Goal: Task Accomplishment & Management: Use online tool/utility

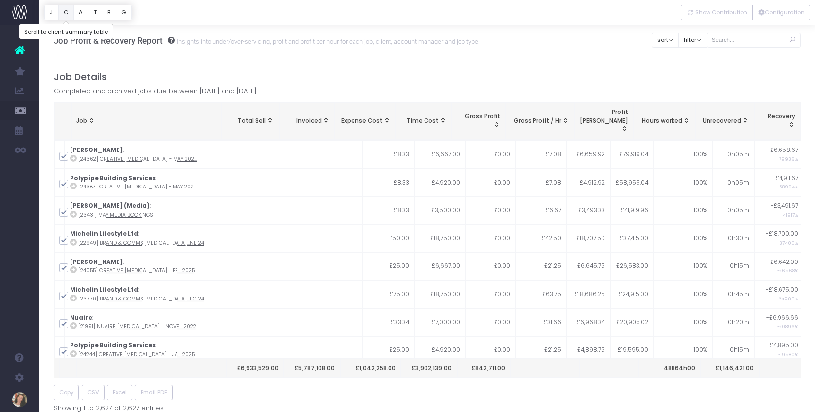
click at [65, 13] on button "C" at bounding box center [66, 12] width 16 height 15
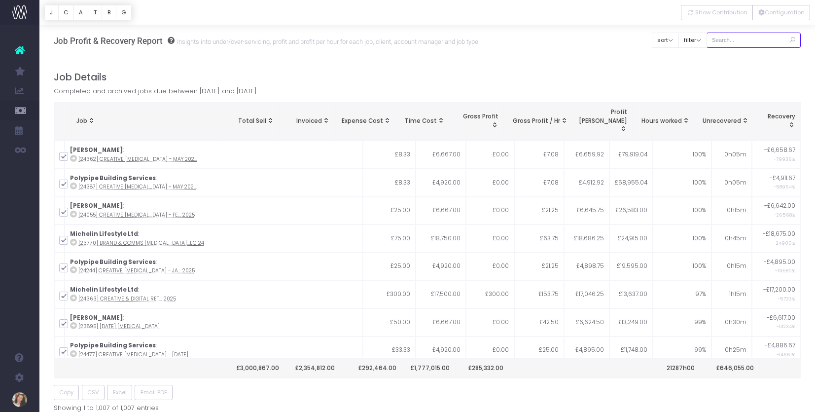
click at [767, 38] on input "text" at bounding box center [753, 40] width 95 height 15
click at [67, 11] on button "C" at bounding box center [66, 12] width 16 height 15
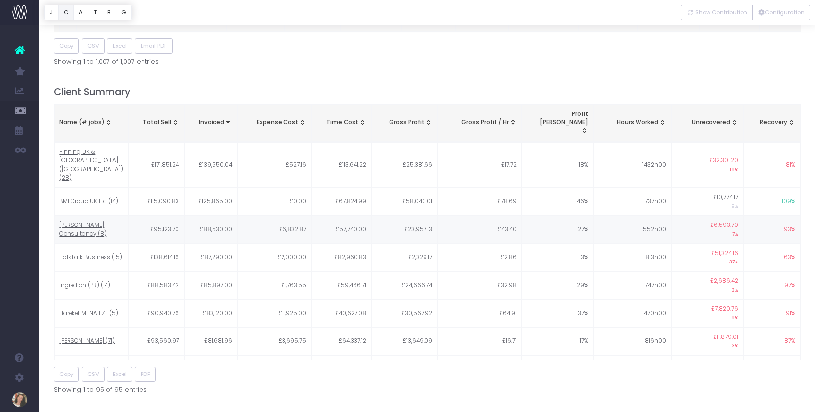
scroll to position [370, 0]
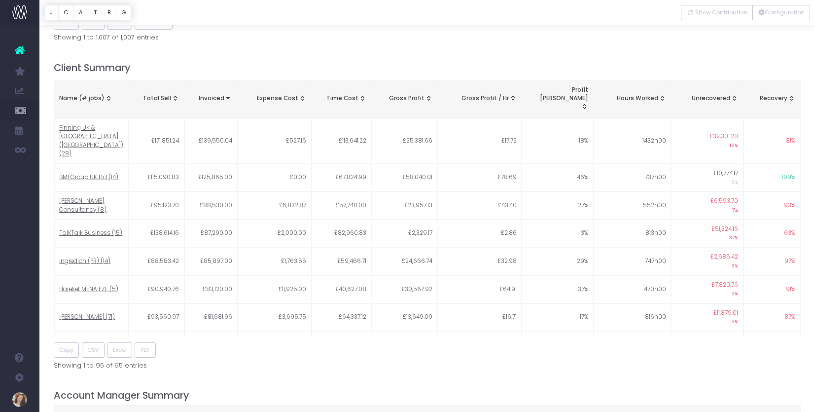
click at [91, 94] on div "Name (# jobs)" at bounding box center [91, 98] width 64 height 9
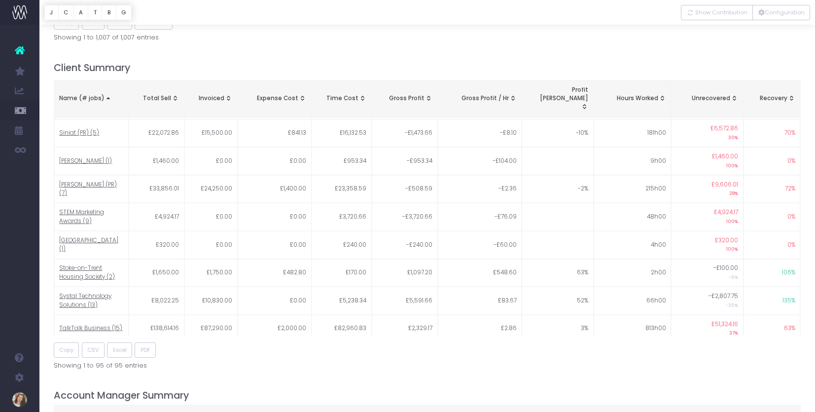
scroll to position [2233, 0]
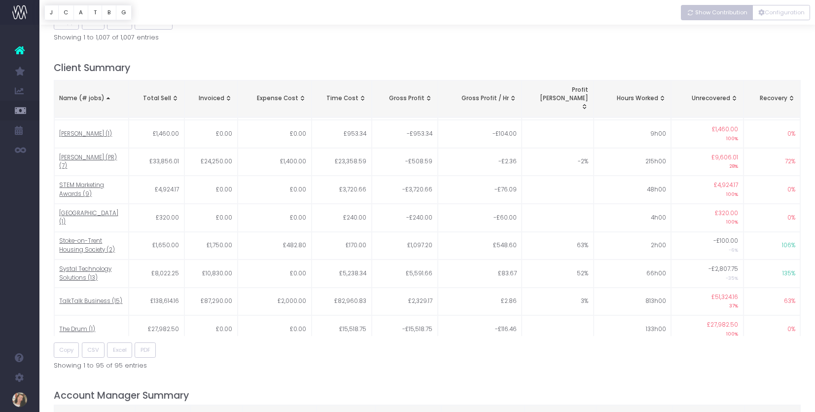
click at [722, 13] on span "Show Contribution" at bounding box center [721, 12] width 52 height 8
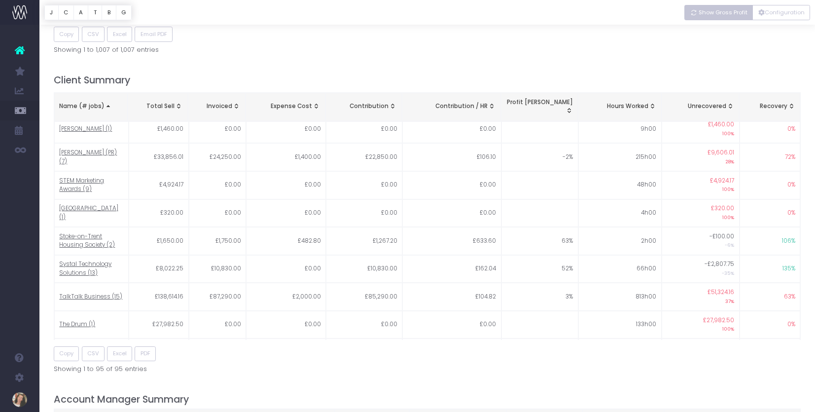
scroll to position [0, 0]
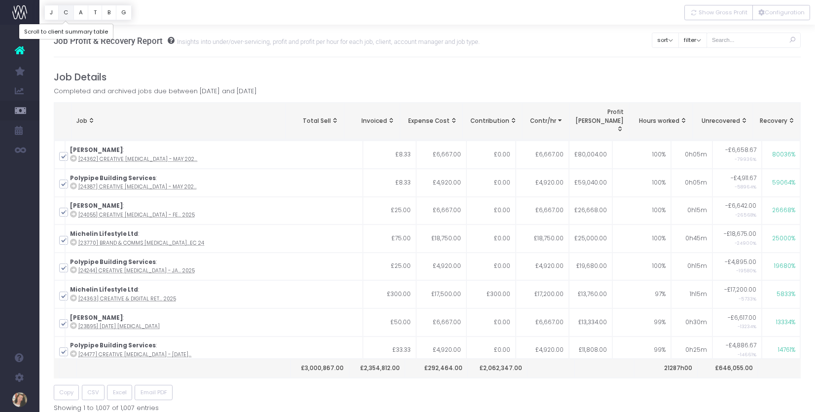
click at [64, 11] on button "C" at bounding box center [66, 12] width 16 height 15
click at [63, 11] on button "C" at bounding box center [66, 12] width 16 height 15
click at [68, 13] on button "C" at bounding box center [66, 12] width 16 height 15
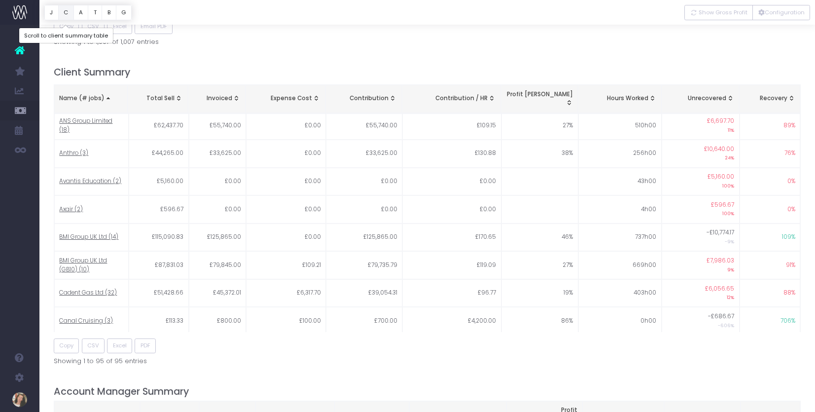
scroll to position [370, 0]
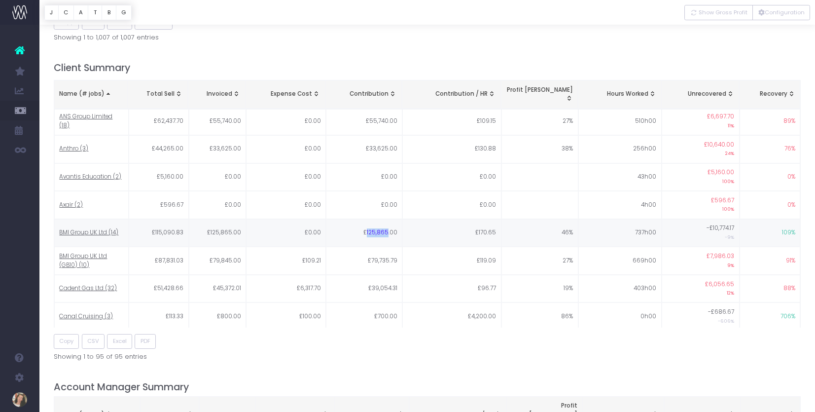
drag, startPoint x: 367, startPoint y: 206, endPoint x: 388, endPoint y: 207, distance: 21.7
click at [388, 219] on td "£125,865.00" at bounding box center [364, 233] width 76 height 28
copy td "125,865"
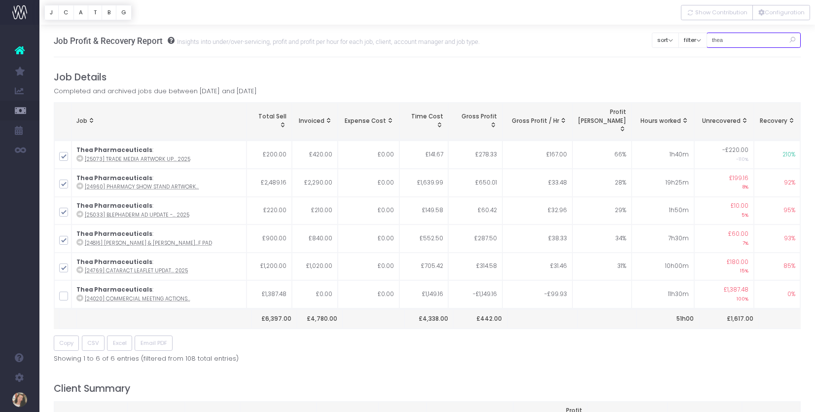
drag, startPoint x: 742, startPoint y: 39, endPoint x: 718, endPoint y: 41, distance: 24.3
click at [715, 40] on div "Clear Filters sort Sort by Job Name Desc Sort by Client Name Asc filter By Acco…" at bounding box center [726, 37] width 149 height 25
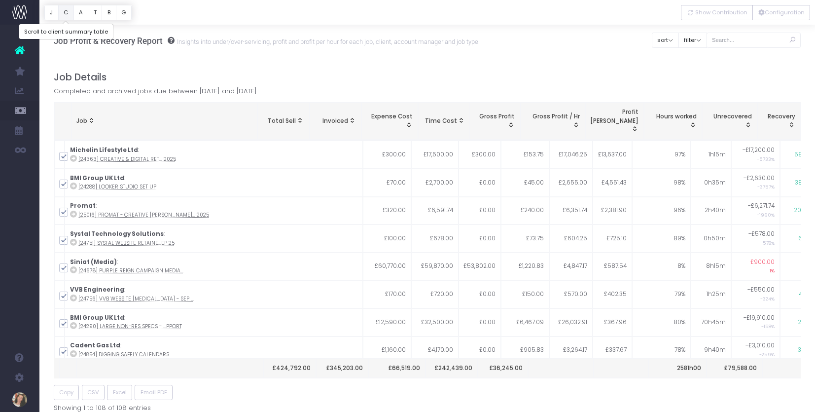
click at [65, 13] on button "C" at bounding box center [66, 12] width 16 height 15
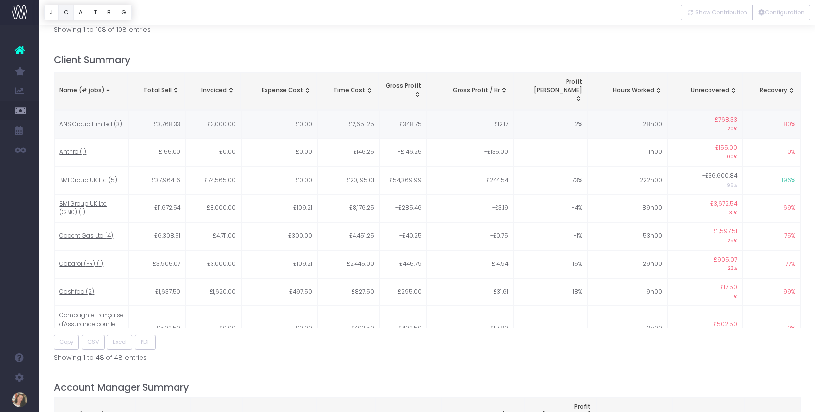
scroll to position [379, 0]
click at [96, 53] on h4 "Client Summary" at bounding box center [427, 58] width 747 height 11
click at [98, 85] on div "Name (# jobs)" at bounding box center [90, 89] width 63 height 9
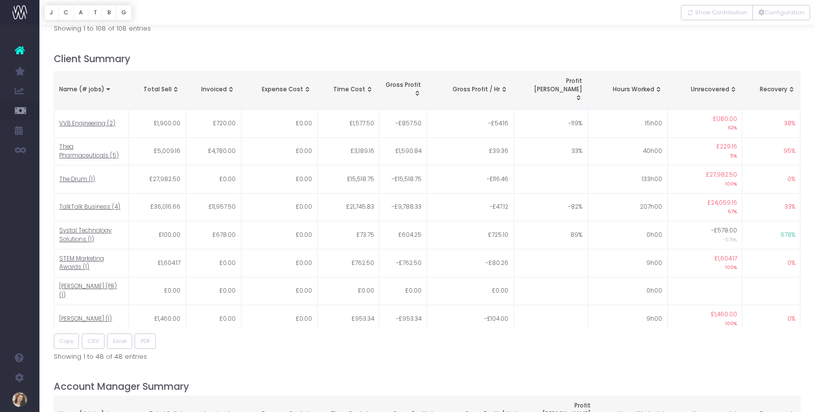
click at [96, 85] on div "Name (# jobs)" at bounding box center [90, 89] width 63 height 9
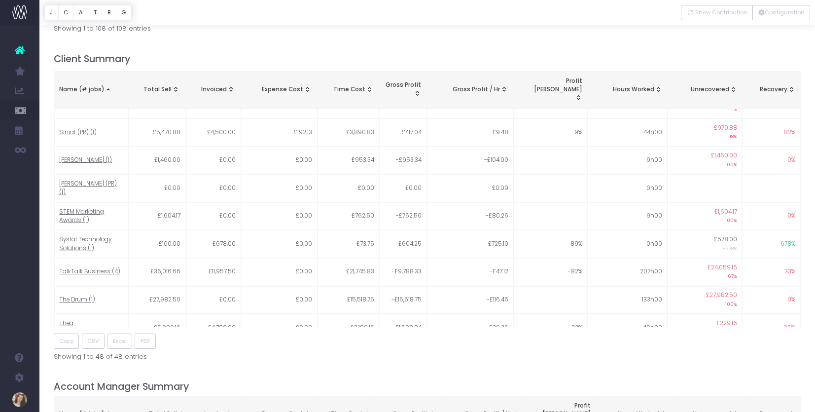
scroll to position [0, 0]
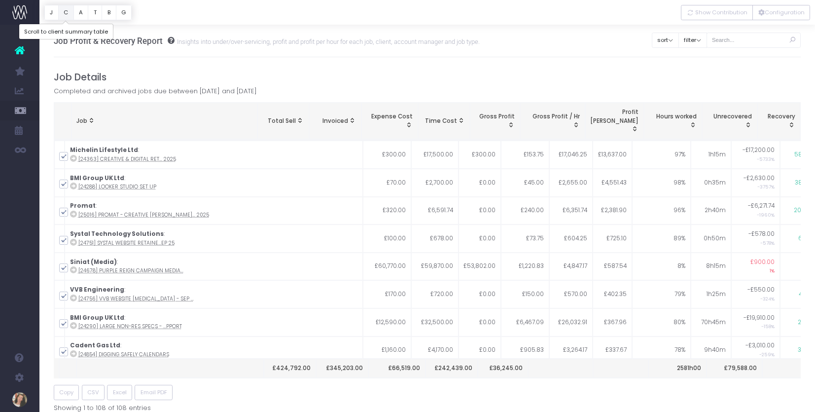
click at [67, 11] on button "C" at bounding box center [66, 12] width 16 height 15
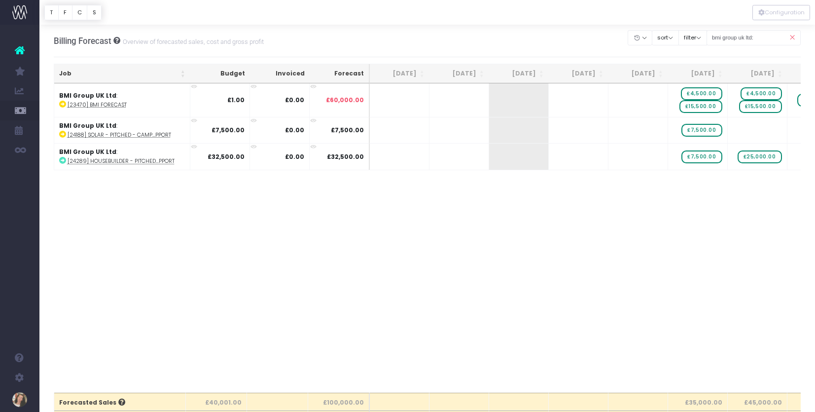
scroll to position [0, 153]
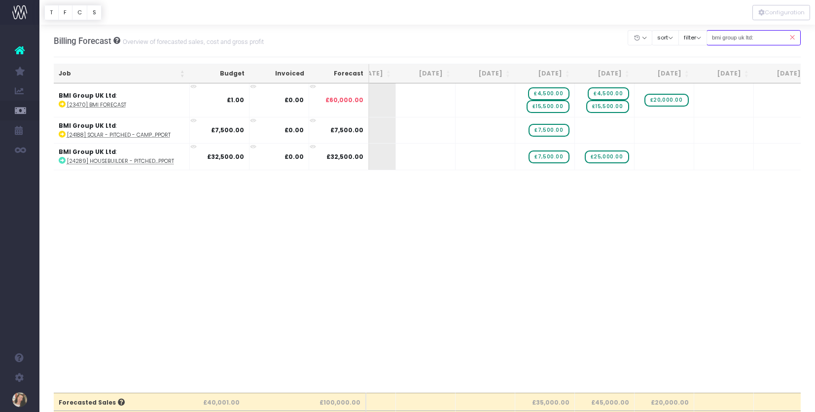
drag, startPoint x: 769, startPoint y: 38, endPoint x: 725, endPoint y: 46, distance: 44.1
click at [719, 35] on input "bmi group uk ltd:" at bounding box center [753, 37] width 95 height 15
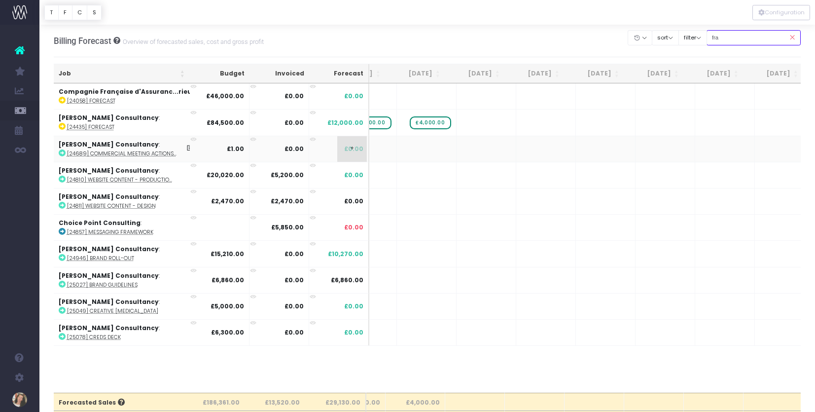
scroll to position [0, 404]
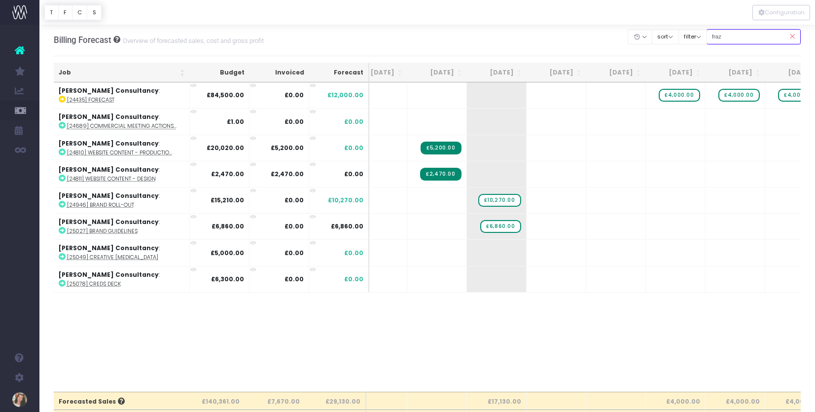
type input "fraz"
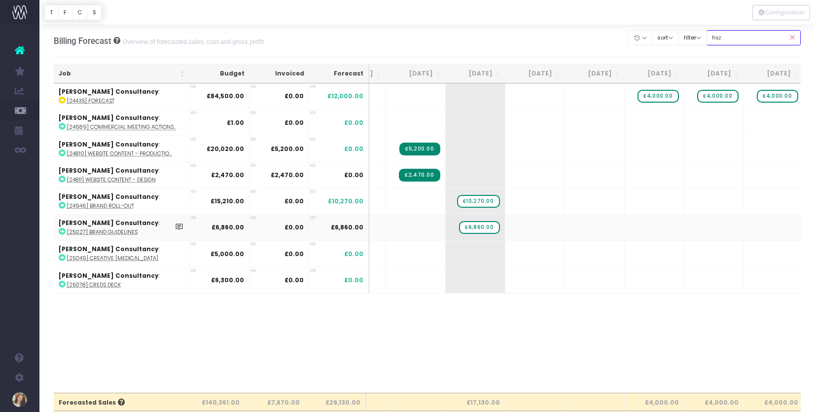
scroll to position [0, 64]
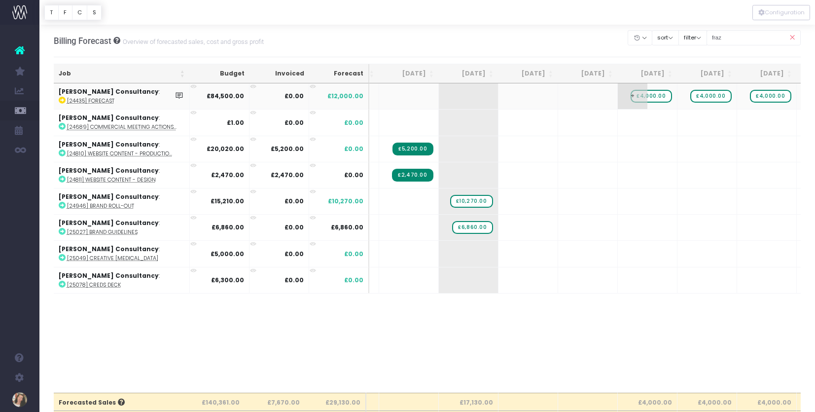
click at [658, 96] on span "£4,000.00" at bounding box center [650, 96] width 41 height 13
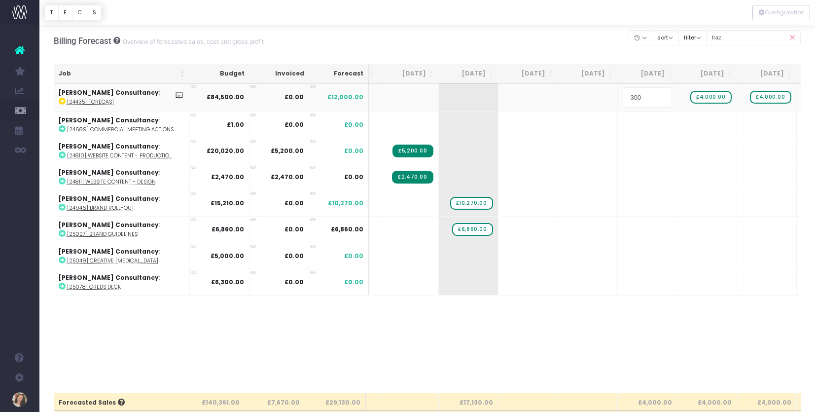
type input "3000"
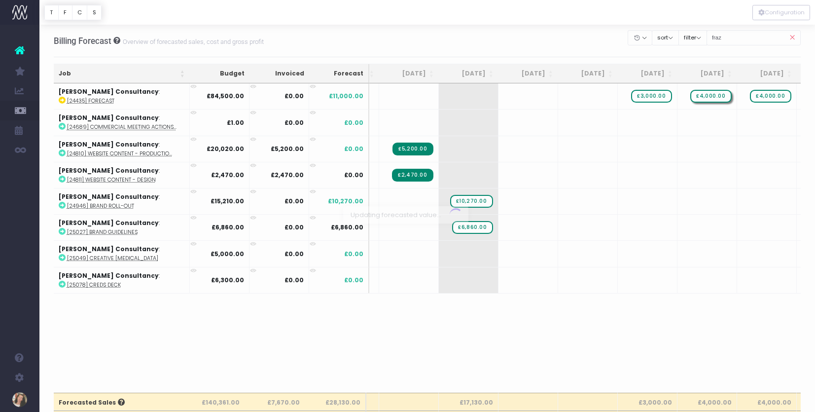
click at [717, 96] on div at bounding box center [407, 206] width 815 height 412
click at [713, 98] on span "£4,000.00" at bounding box center [710, 96] width 41 height 13
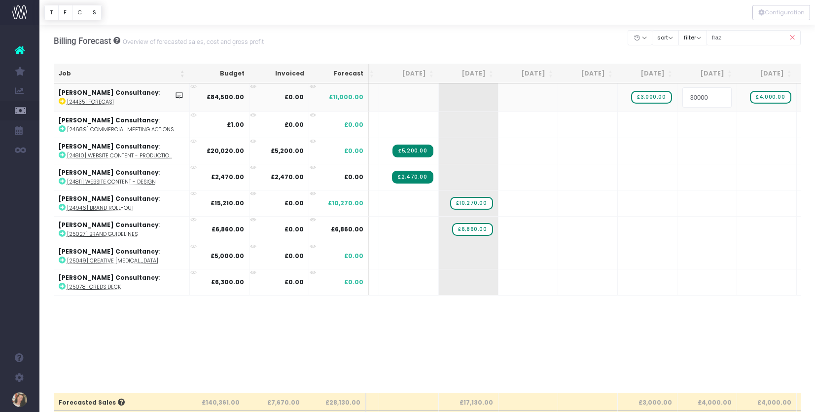
type input "3000"
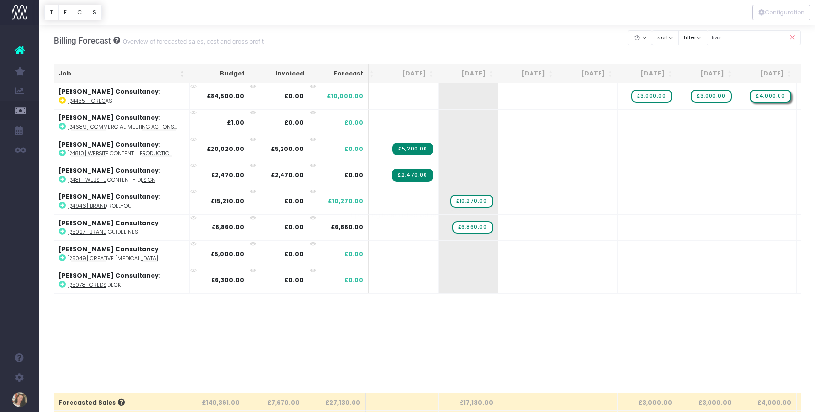
drag, startPoint x: 775, startPoint y: 99, endPoint x: 783, endPoint y: 101, distance: 8.1
click at [775, 99] on div at bounding box center [407, 206] width 815 height 412
click at [778, 97] on span "£4,000.00" at bounding box center [770, 96] width 41 height 13
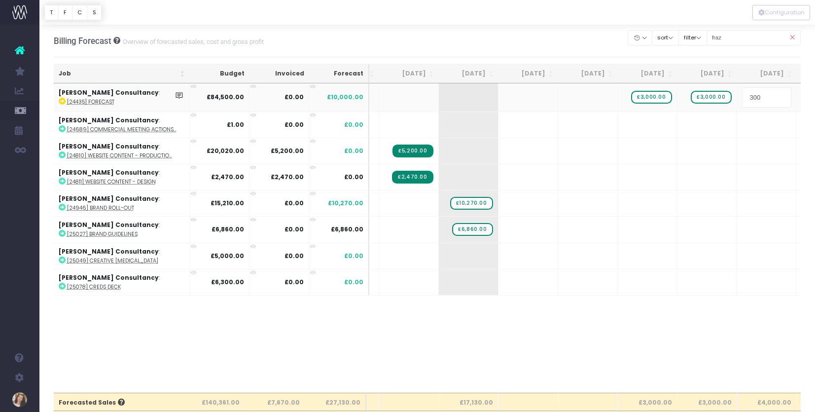
type input "3000"
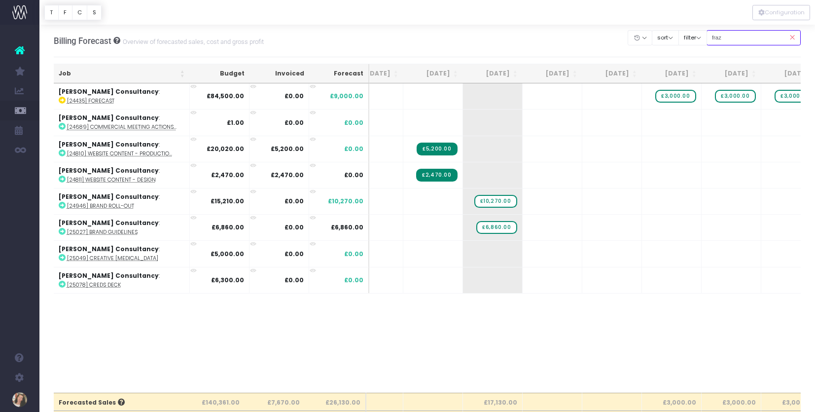
drag, startPoint x: 729, startPoint y: 37, endPoint x: 724, endPoint y: 44, distance: 8.5
click at [717, 38] on input "fraz" at bounding box center [753, 37] width 95 height 15
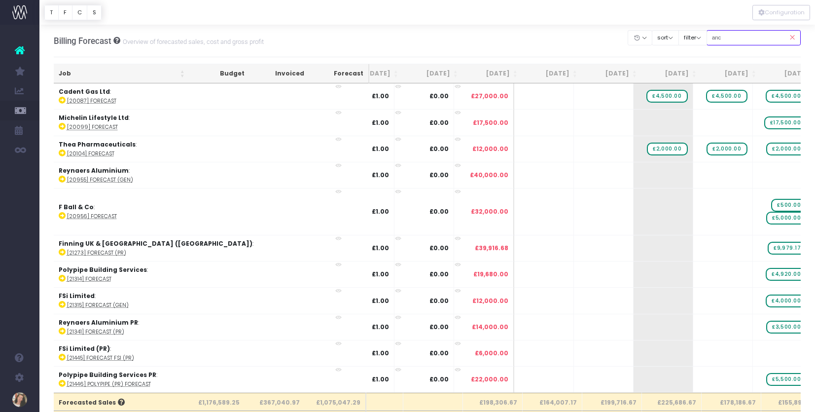
click at [743, 39] on input "anc" at bounding box center [753, 37] width 95 height 15
click at [741, 37] on input "anc" at bounding box center [753, 37] width 95 height 15
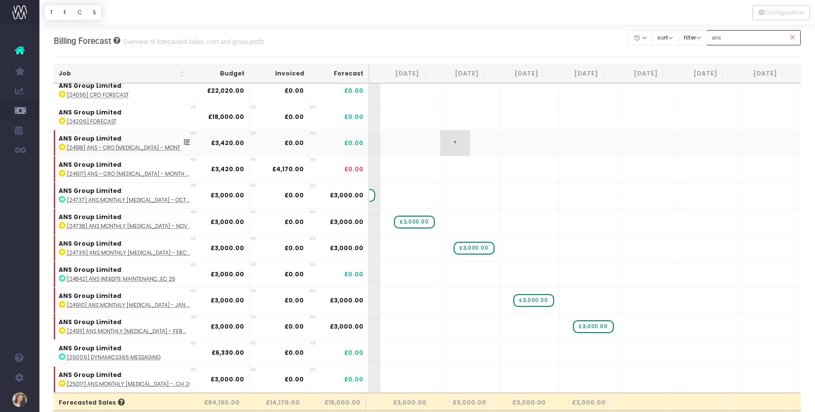
scroll to position [32, 184]
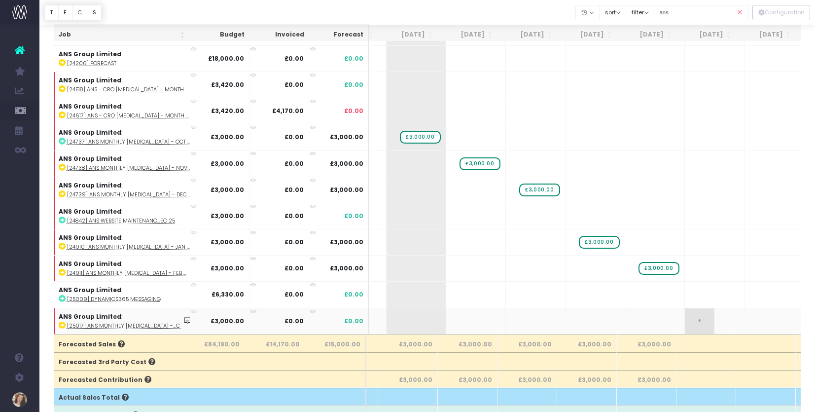
click at [688, 321] on span "+" at bounding box center [700, 321] width 30 height 26
click at [579, 321] on body "Oh my... this is bad. [PERSON_NAME] wasn't able to load this page. Please conta…" at bounding box center [407, 148] width 815 height 412
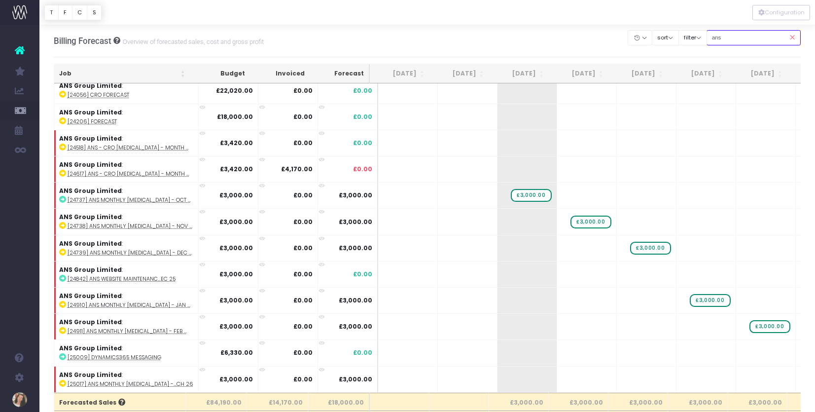
drag, startPoint x: 736, startPoint y: 37, endPoint x: 725, endPoint y: 37, distance: 10.8
click at [725, 37] on input "ans" at bounding box center [753, 37] width 95 height 15
type input "a"
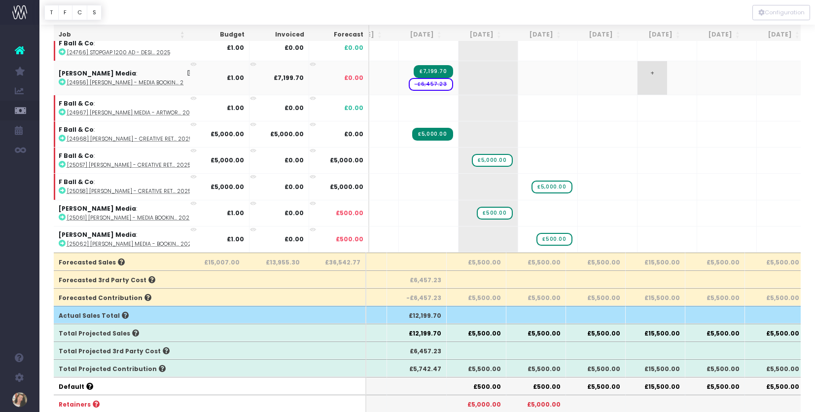
scroll to position [0, 42]
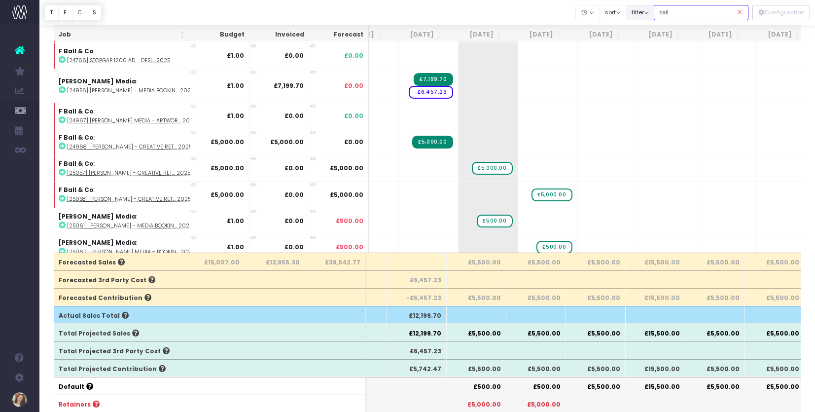
type input "ball"
click at [654, 9] on button "filter" at bounding box center [639, 12] width 29 height 15
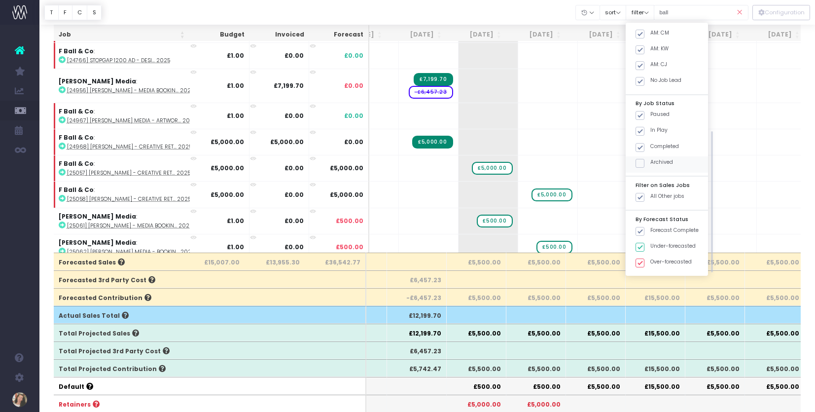
drag, startPoint x: 651, startPoint y: 148, endPoint x: 658, endPoint y: 158, distance: 12.6
click at [644, 148] on span at bounding box center [639, 147] width 9 height 9
click at [651, 148] on input "Completed" at bounding box center [653, 145] width 6 height 6
checkbox input "false"
click at [659, 281] on button "Apply" at bounding box center [648, 283] width 30 height 16
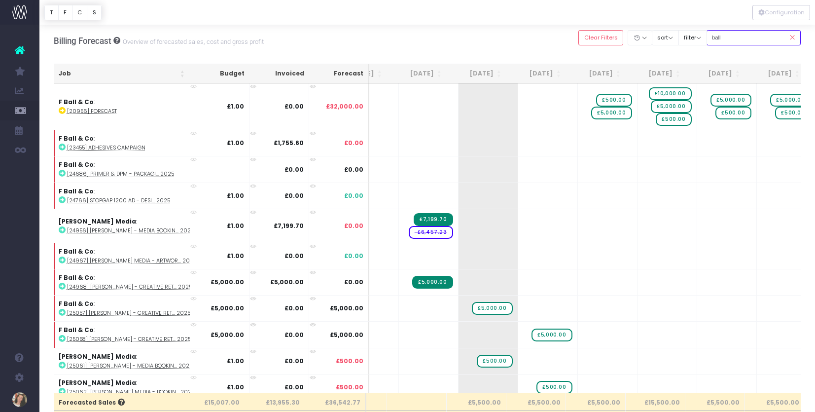
drag, startPoint x: 740, startPoint y: 37, endPoint x: 719, endPoint y: 37, distance: 20.7
click at [719, 37] on input "ball" at bounding box center [753, 37] width 95 height 15
type input "p"
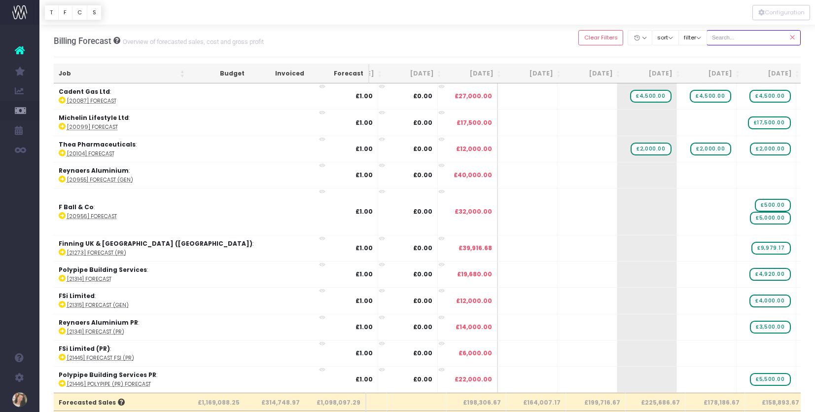
type input "r"
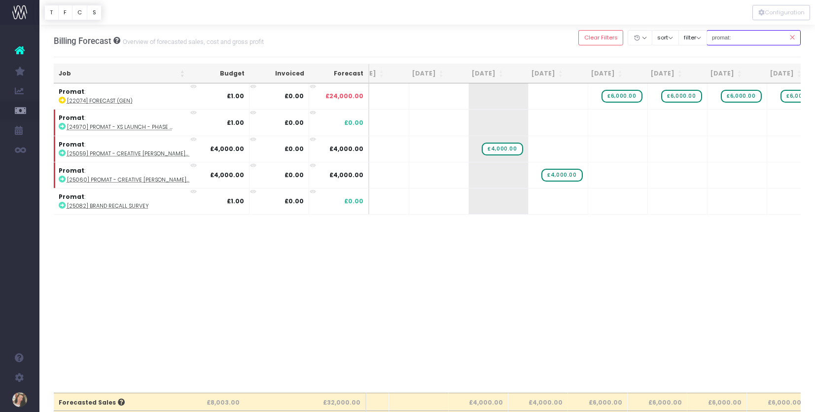
drag, startPoint x: 749, startPoint y: 39, endPoint x: 717, endPoint y: 37, distance: 31.6
click at [717, 37] on input "promat:" at bounding box center [753, 37] width 95 height 15
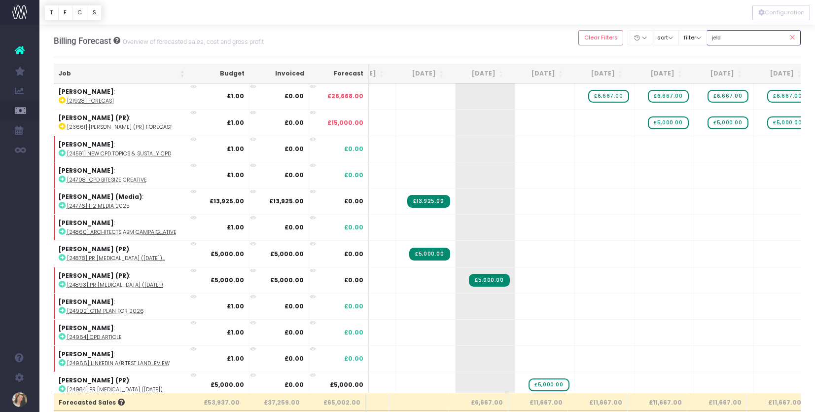
type input "jeld-wen:"
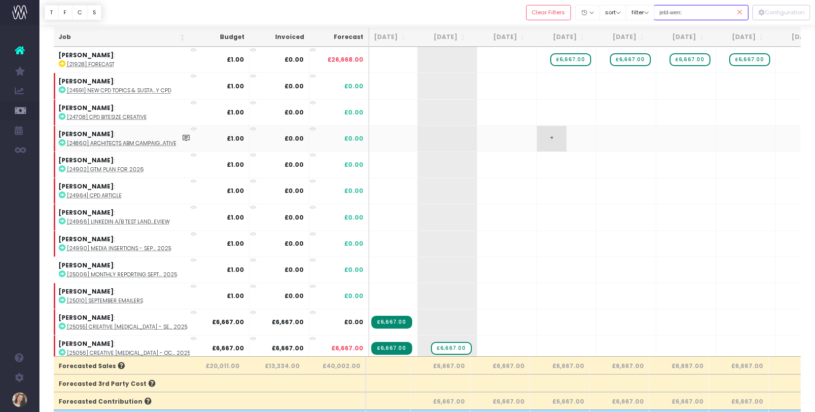
scroll to position [0, 85]
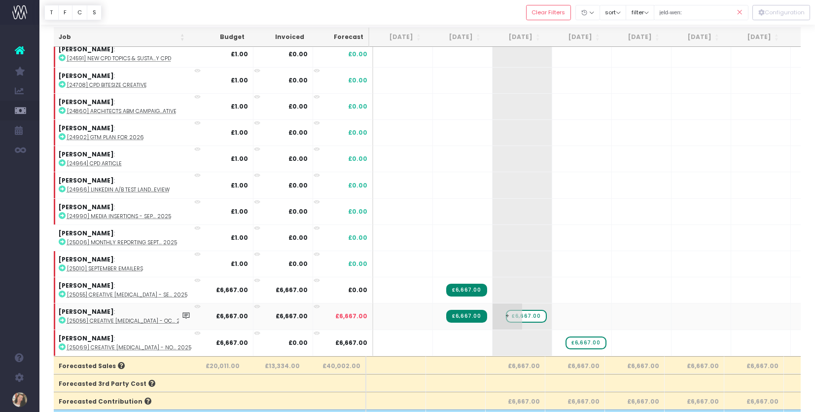
click at [527, 315] on span "£6,667.00" at bounding box center [526, 316] width 40 height 13
click at [62, 320] on icon at bounding box center [62, 319] width 7 height 7
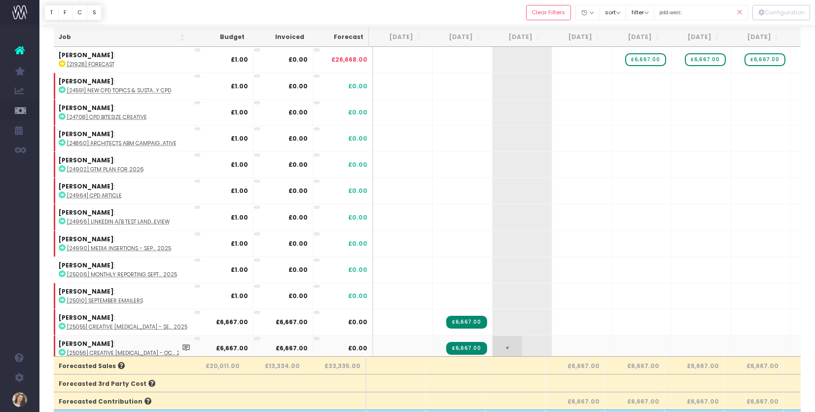
scroll to position [32, 3]
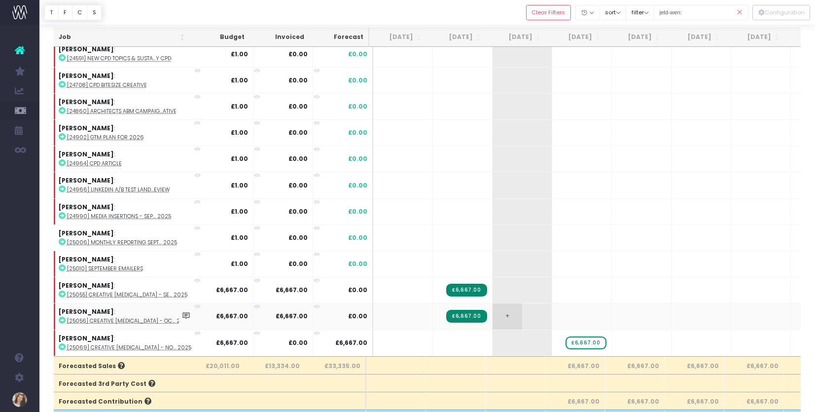
click at [505, 315] on span "+" at bounding box center [507, 316] width 30 height 26
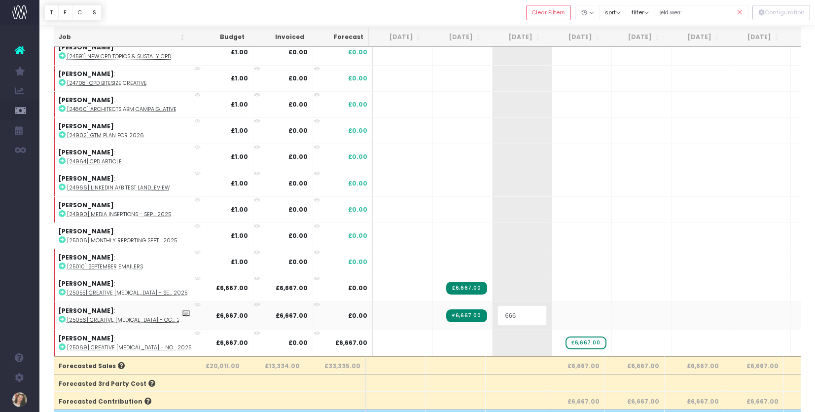
type input "6667"
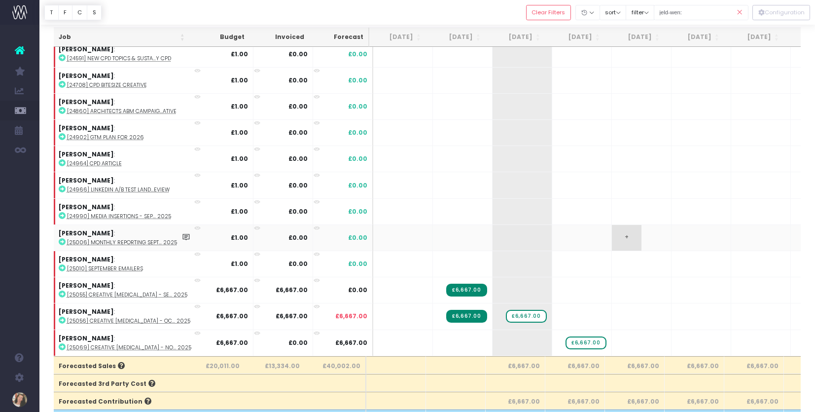
scroll to position [0, 3]
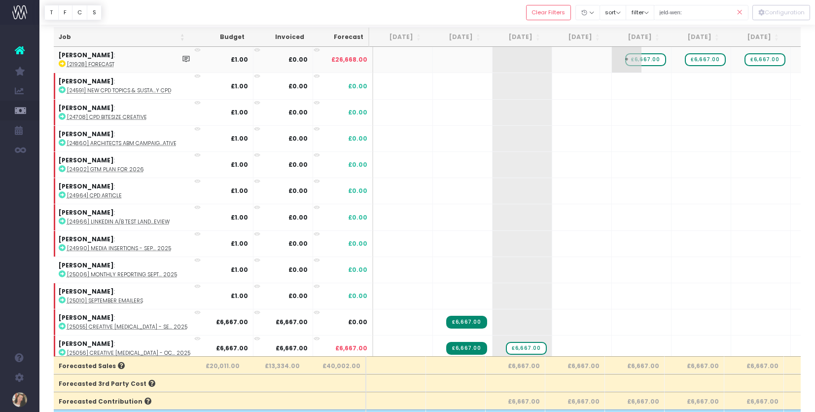
click at [648, 59] on span "£6,667.00" at bounding box center [645, 59] width 40 height 13
drag, startPoint x: 648, startPoint y: 59, endPoint x: 673, endPoint y: 80, distance: 33.3
click at [648, 59] on span "£6,667.00" at bounding box center [645, 59] width 40 height 13
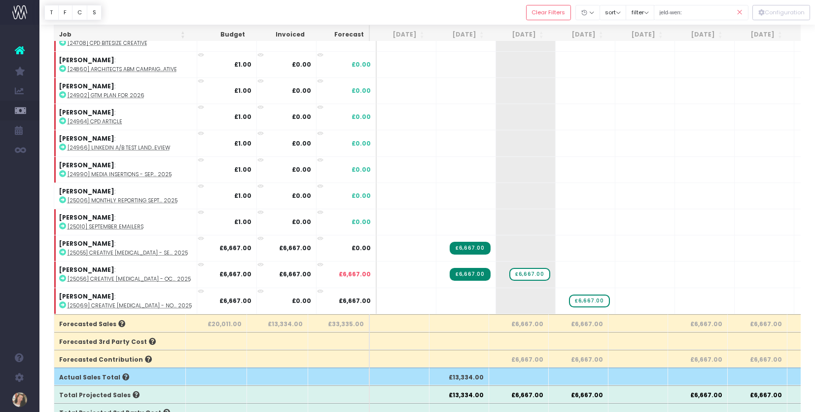
drag, startPoint x: 740, startPoint y: 11, endPoint x: 690, endPoint y: 12, distance: 49.8
click at [740, 11] on icon at bounding box center [739, 12] width 17 height 20
click at [739, 13] on icon at bounding box center [739, 12] width 17 height 20
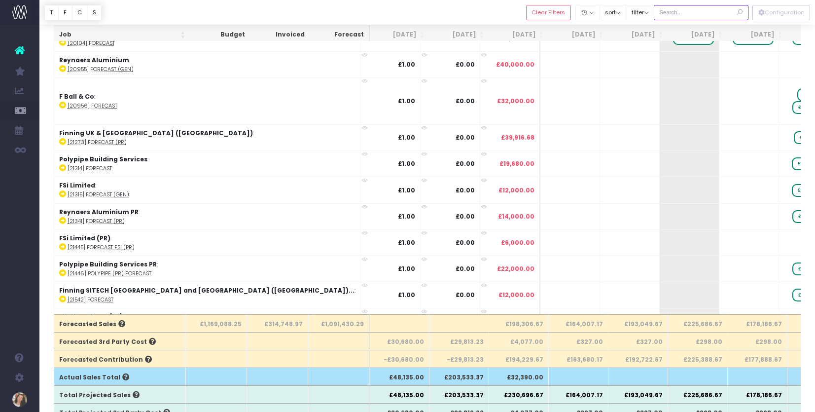
drag, startPoint x: 690, startPoint y: 12, endPoint x: 740, endPoint y: 12, distance: 50.3
click at [690, 12] on input "text" at bounding box center [701, 12] width 95 height 15
click at [740, 12] on icon at bounding box center [739, 12] width 17 height 20
click at [702, 12] on input "text" at bounding box center [701, 12] width 95 height 15
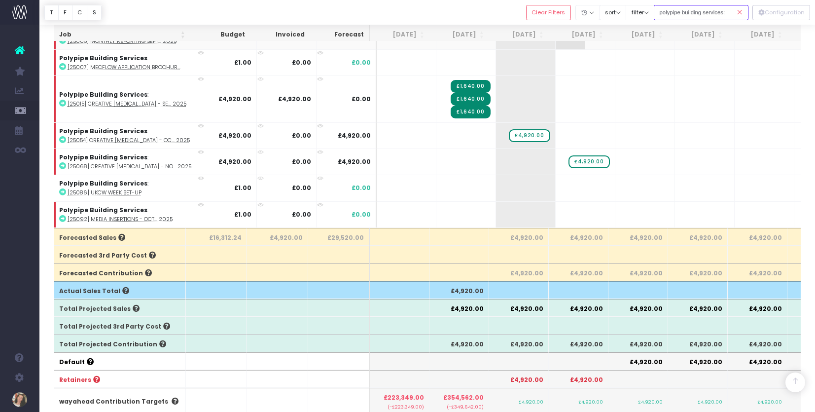
scroll to position [0, 0]
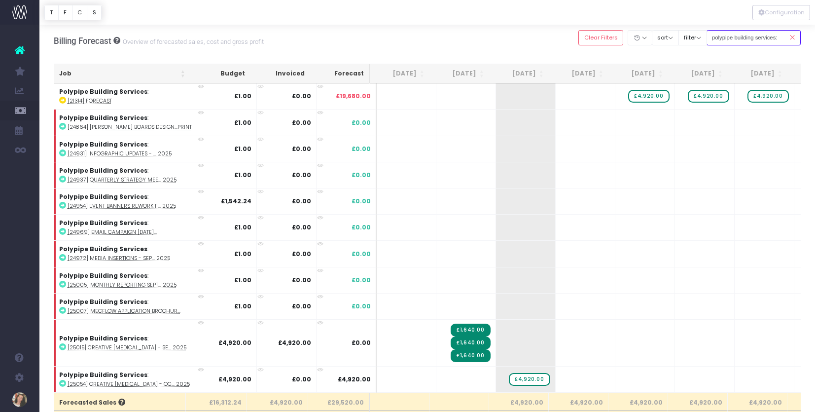
click at [737, 38] on input "polypipe building services:" at bounding box center [753, 37] width 95 height 15
click at [737, 37] on input "polypipe building services:" at bounding box center [753, 37] width 95 height 15
click at [737, 38] on input "polypipe building services:" at bounding box center [753, 37] width 95 height 15
type input "turni"
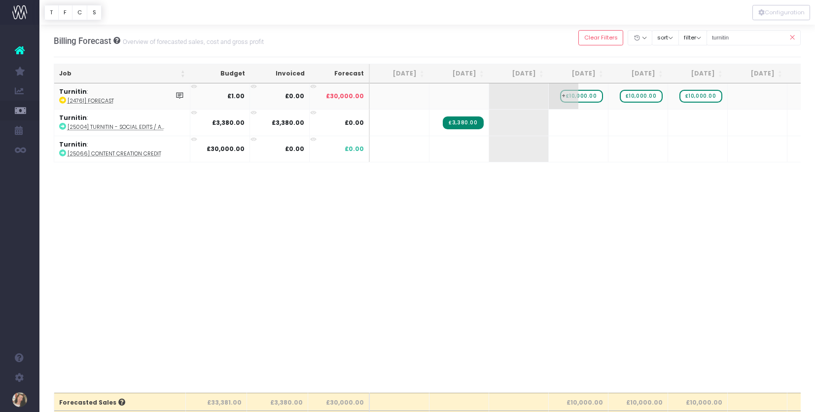
type input "turnitin"
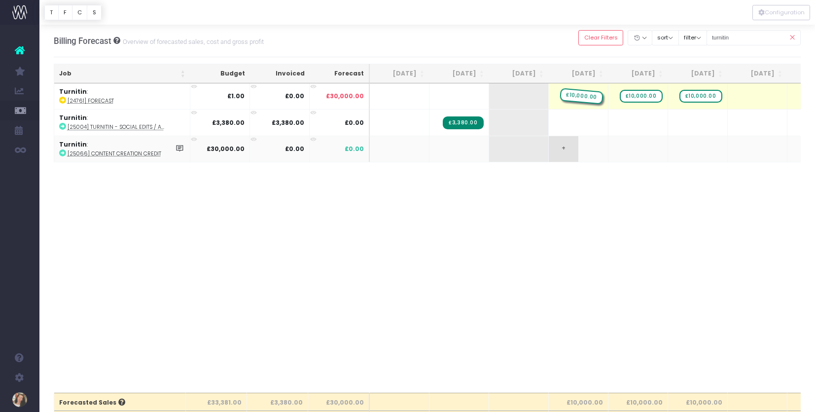
drag, startPoint x: 584, startPoint y: 96, endPoint x: 582, endPoint y: 150, distance: 54.2
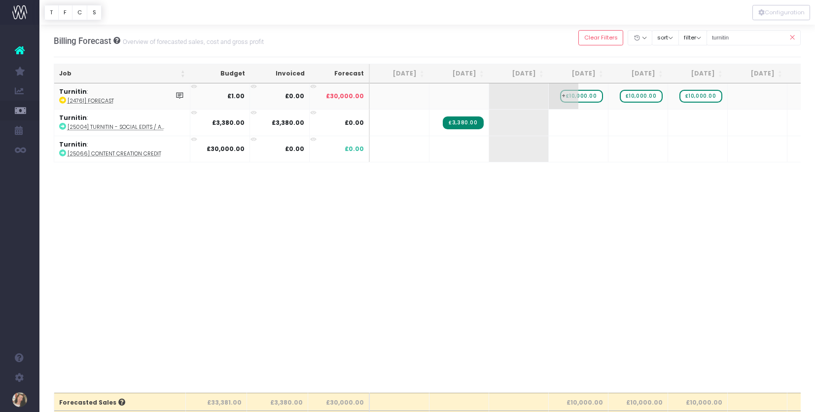
click at [586, 96] on span "£10,000.00" at bounding box center [581, 96] width 43 height 13
click at [0, 0] on span "+" at bounding box center [0, 0] width 0 height 0
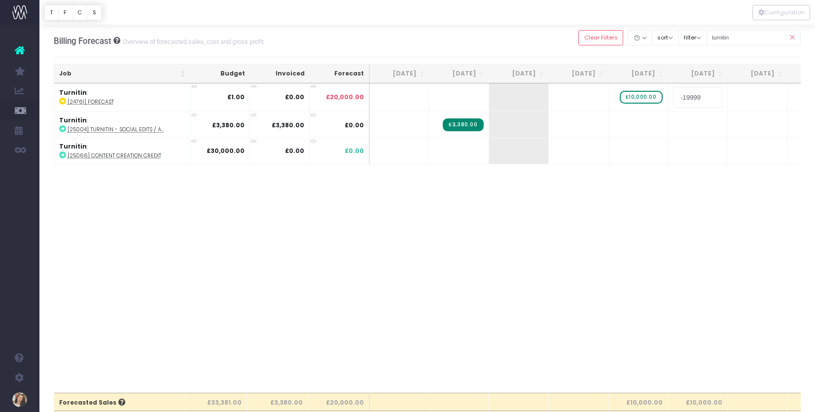
click at [696, 98] on input "-19999" at bounding box center [697, 97] width 49 height 20
click at [655, 97] on span "£10,000.00" at bounding box center [640, 96] width 43 height 13
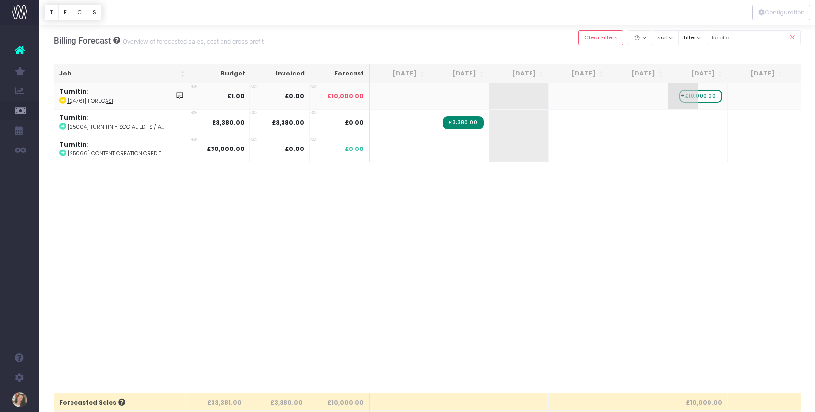
click at [703, 96] on span "£10,000.00" at bounding box center [700, 96] width 43 height 13
click at [603, 194] on body "Oh my... this is bad. [PERSON_NAME] wasn't able to load this page. Please conta…" at bounding box center [407, 206] width 815 height 412
click at [568, 150] on span "+" at bounding box center [564, 149] width 30 height 26
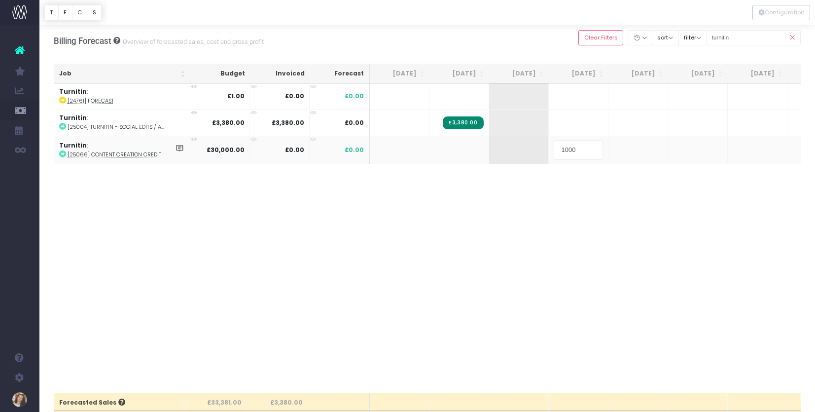
type input "10000"
click at [638, 147] on td "+" at bounding box center [638, 149] width 60 height 26
click at [632, 148] on span "+" at bounding box center [623, 149] width 30 height 26
type input "10000"
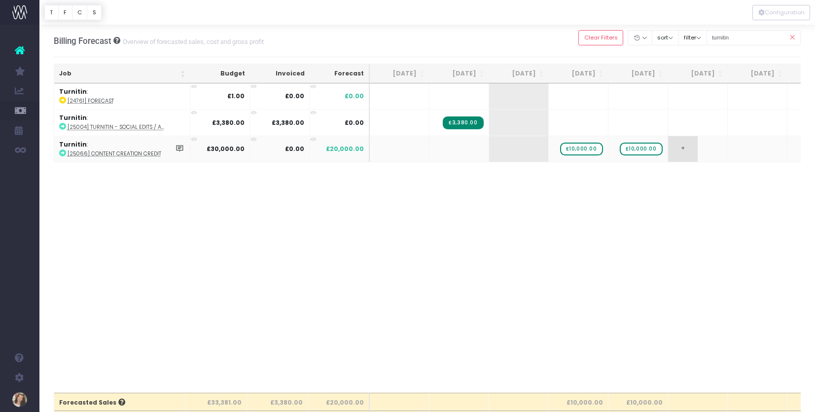
click at [685, 148] on span "+" at bounding box center [683, 149] width 30 height 26
type input "10000"
click at [634, 227] on div "Job Budget Invoiced Forecast [DATE] Sep [DATE] Nov [DATE] Jan [DATE] Mar [DATE]…" at bounding box center [427, 237] width 747 height 309
drag, startPoint x: 761, startPoint y: 40, endPoint x: 713, endPoint y: 38, distance: 48.8
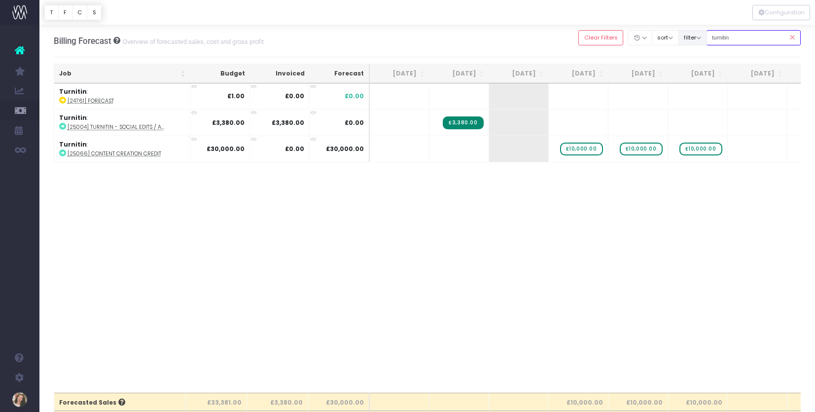
click at [713, 38] on div "Clear Filters Hide [DATE] [DATE] [DATE] [DATE] [DATE] [DATE] [DATE] [DATE] [DAT…" at bounding box center [689, 38] width 222 height 20
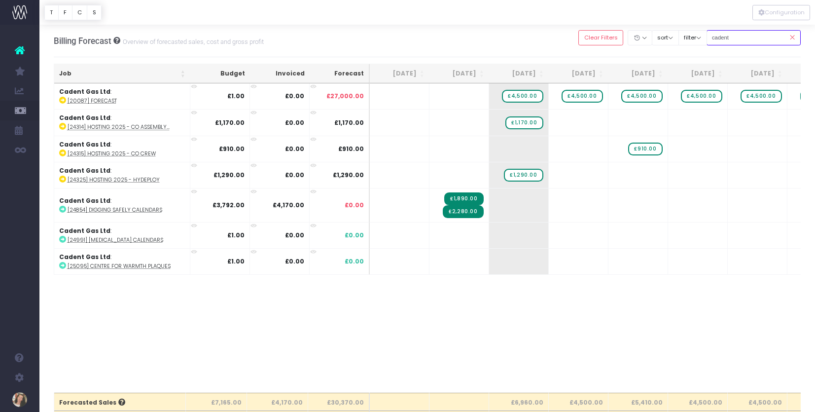
click at [720, 38] on input "cadent" at bounding box center [753, 37] width 95 height 15
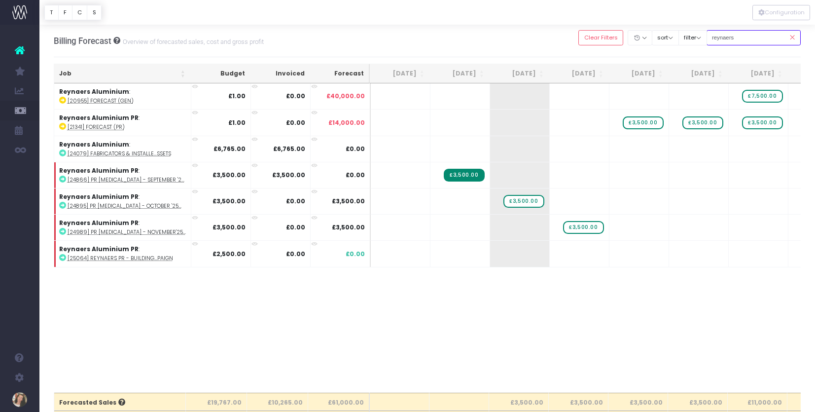
type input "reynaers aluminium:"
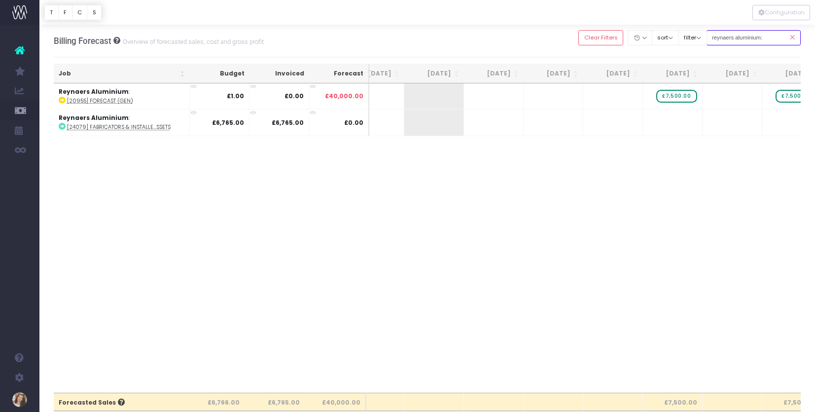
scroll to position [0, 158]
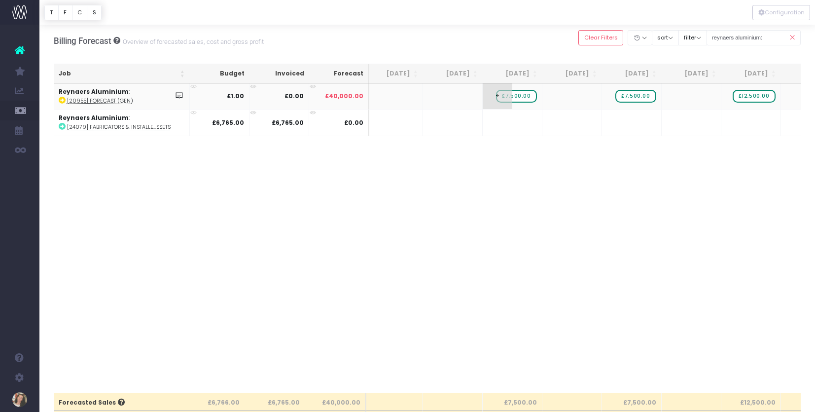
click at [524, 96] on span "£7,500.00" at bounding box center [516, 96] width 40 height 13
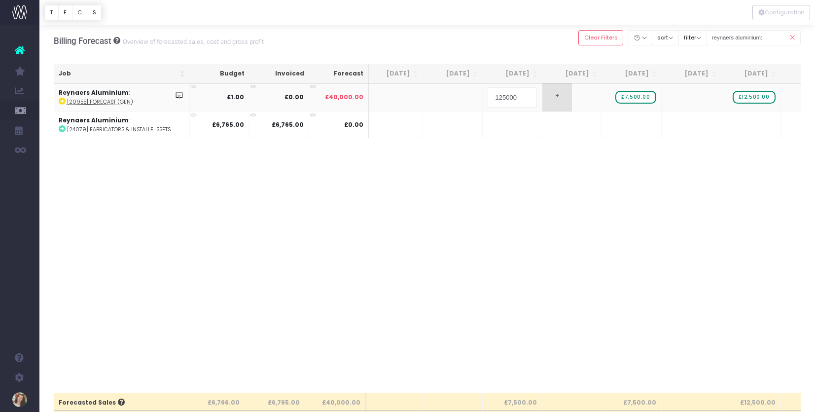
type input "12500"
click at [555, 169] on body "Oh my... this is bad. [PERSON_NAME] wasn't able to load this page. Please conta…" at bounding box center [407, 206] width 815 height 412
click at [640, 96] on div at bounding box center [407, 206] width 815 height 412
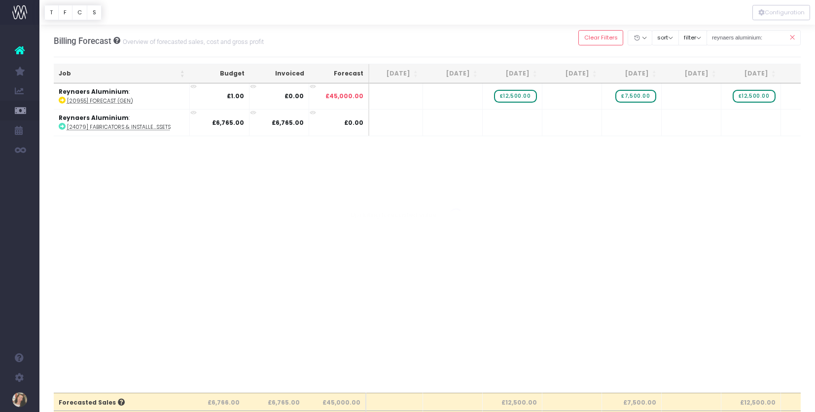
click at [640, 96] on span "£7,500.00" at bounding box center [635, 96] width 40 height 13
type input "12500"
click at [583, 221] on div "Job Budget Invoiced Forecast [DATE] Sep [DATE] Nov [DATE] Jan [DATE] Mar [DATE]…" at bounding box center [427, 237] width 747 height 309
drag, startPoint x: 770, startPoint y: 37, endPoint x: 776, endPoint y: 39, distance: 5.6
click at [770, 37] on input "reynaers aluminium:" at bounding box center [753, 37] width 95 height 15
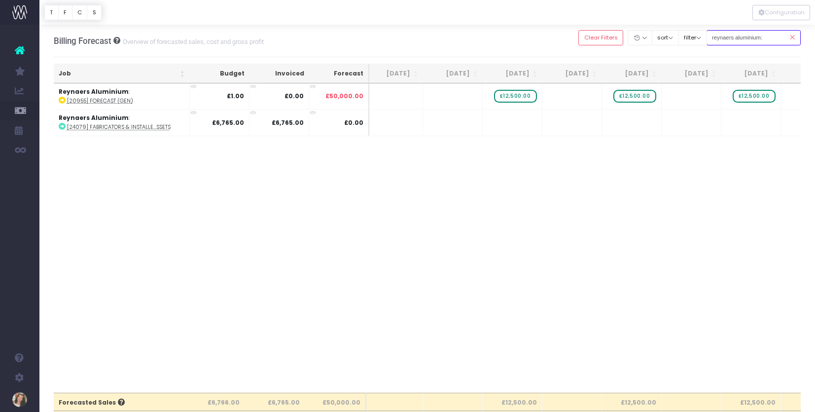
drag, startPoint x: 732, startPoint y: 37, endPoint x: 720, endPoint y: 40, distance: 12.1
click at [717, 37] on input "reynaers aluminium:" at bounding box center [753, 37] width 95 height 15
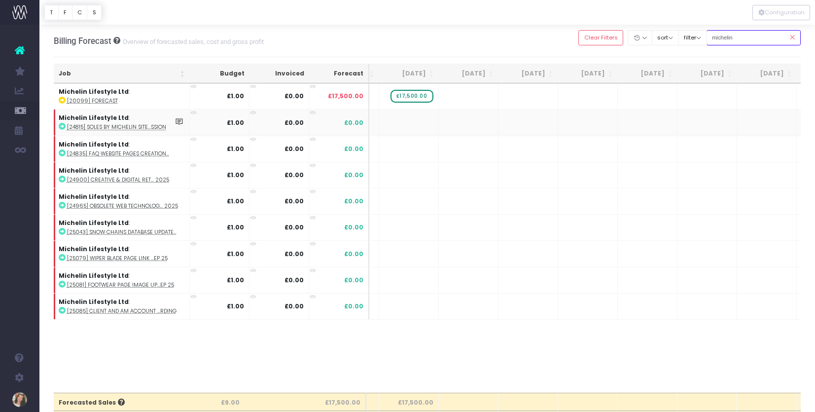
scroll to position [0, 241]
type input "michelin"
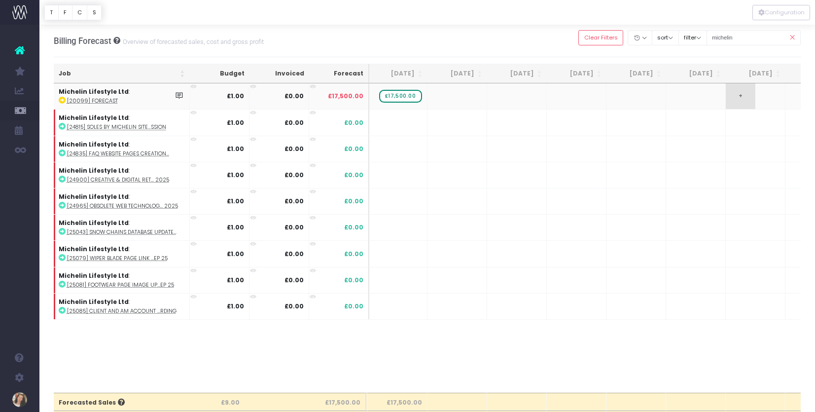
click at [753, 95] on span "+" at bounding box center [740, 96] width 30 height 26
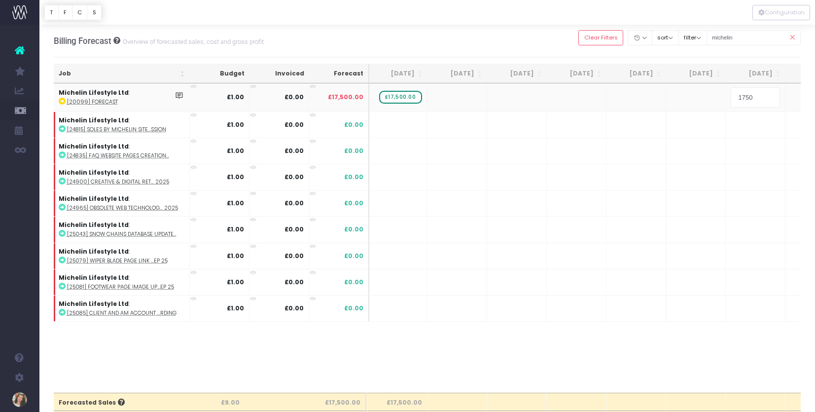
type input "17500"
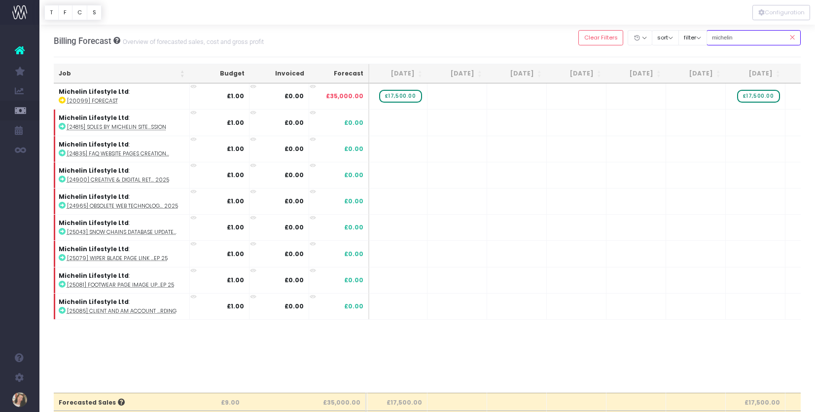
drag, startPoint x: 753, startPoint y: 38, endPoint x: 721, endPoint y: 38, distance: 32.0
click at [721, 38] on input "michelin" at bounding box center [753, 37] width 95 height 15
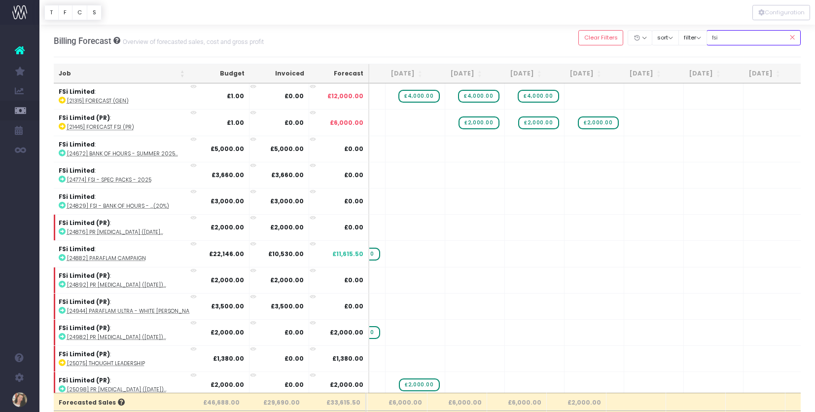
type input "fsi limited:"
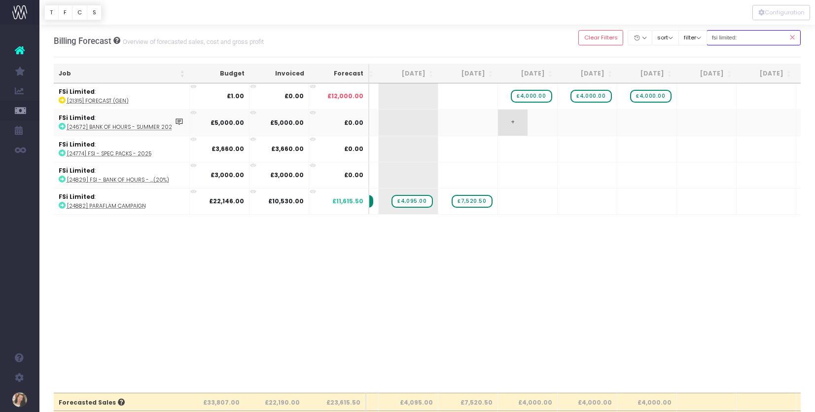
scroll to position [0, 78]
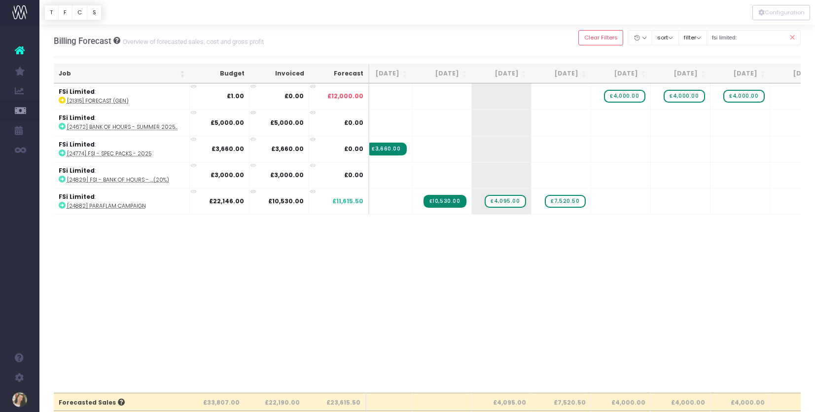
drag, startPoint x: 500, startPoint y: 254, endPoint x: 494, endPoint y: 253, distance: 6.0
click at [500, 254] on div "Job Budget Invoiced Forecast [DATE] Sep [DATE] Nov [DATE] Jan [DATE] Mar [DATE]…" at bounding box center [427, 237] width 747 height 309
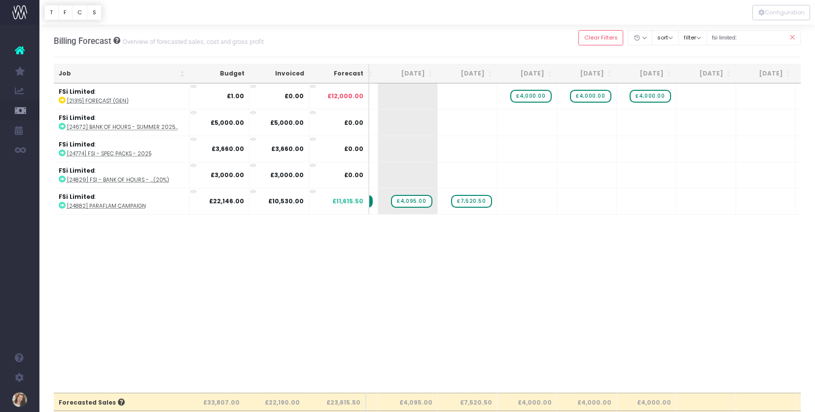
scroll to position [0, 126]
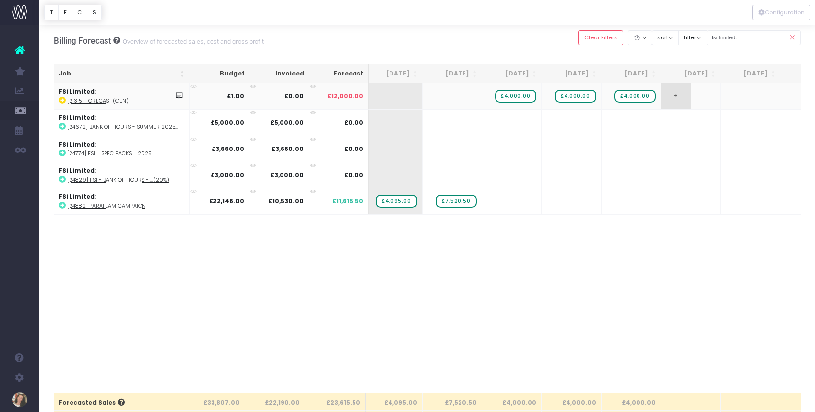
click at [674, 94] on span "+" at bounding box center [676, 96] width 30 height 26
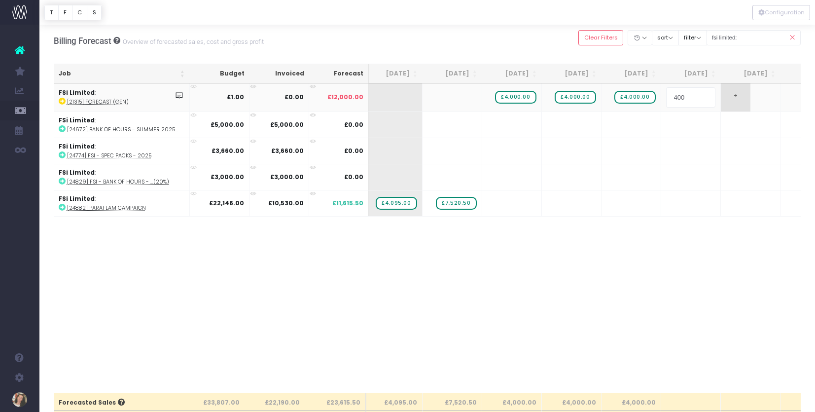
type input "4000"
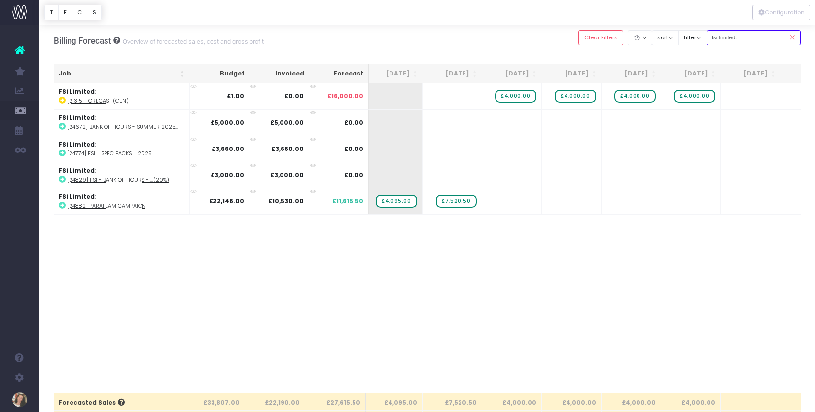
click at [716, 35] on div "Clear Filters Hide [DATE] [DATE] [DATE] [DATE] [DATE] [DATE] [DATE] [DATE] [DAT…" at bounding box center [689, 38] width 222 height 20
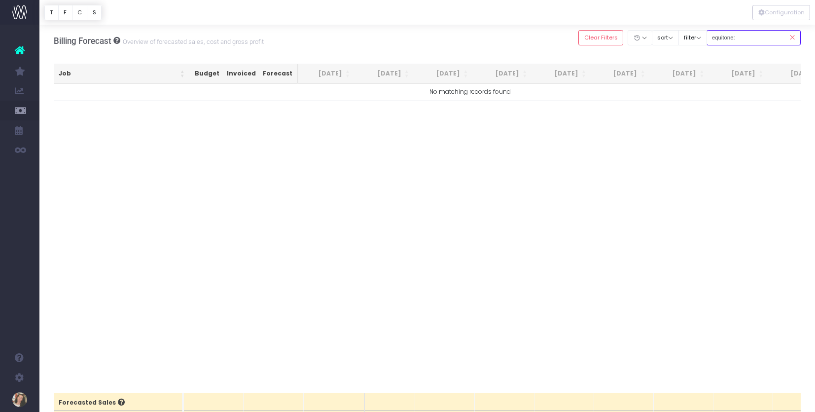
click at [755, 40] on input "equitone:" at bounding box center [753, 37] width 95 height 15
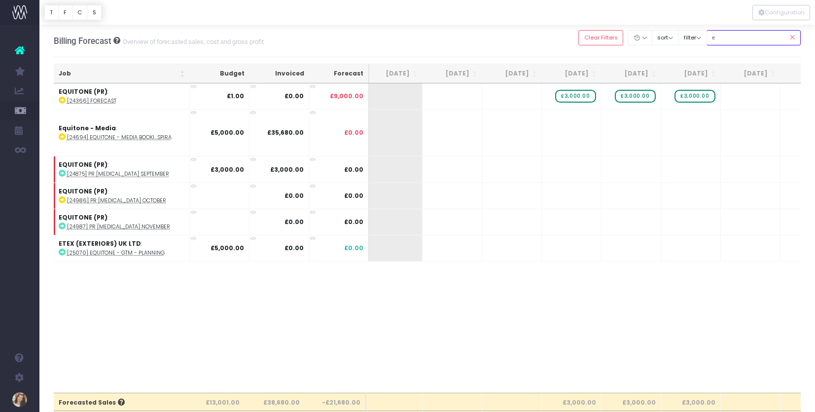
type input "etex"
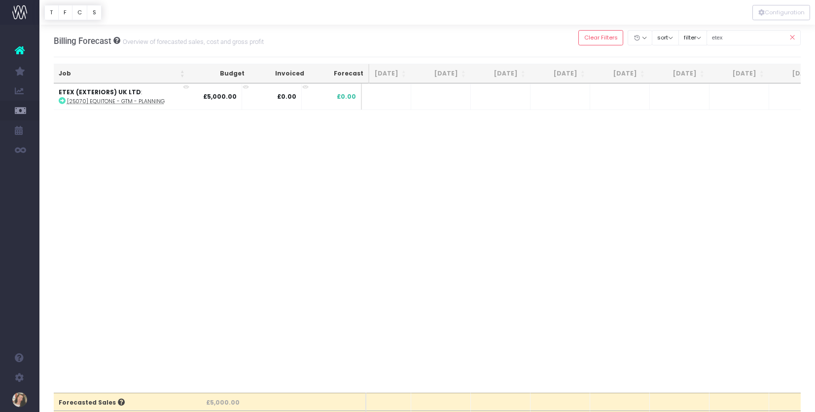
scroll to position [0, 99]
type input "etex"
click at [62, 101] on icon at bounding box center [62, 100] width 7 height 7
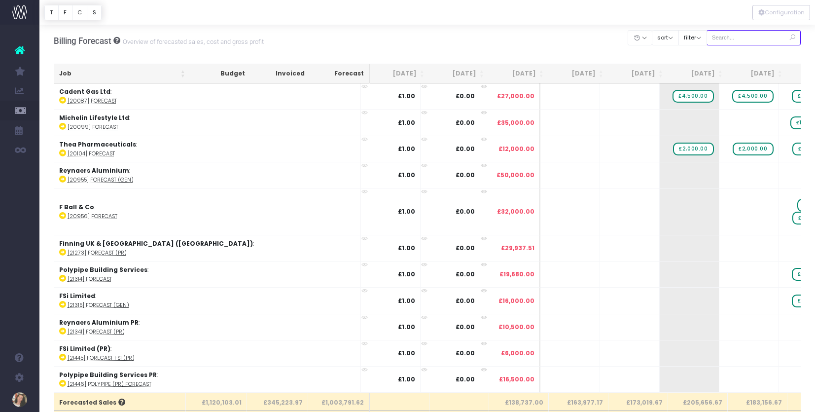
click at [726, 36] on input "text" at bounding box center [753, 37] width 95 height 15
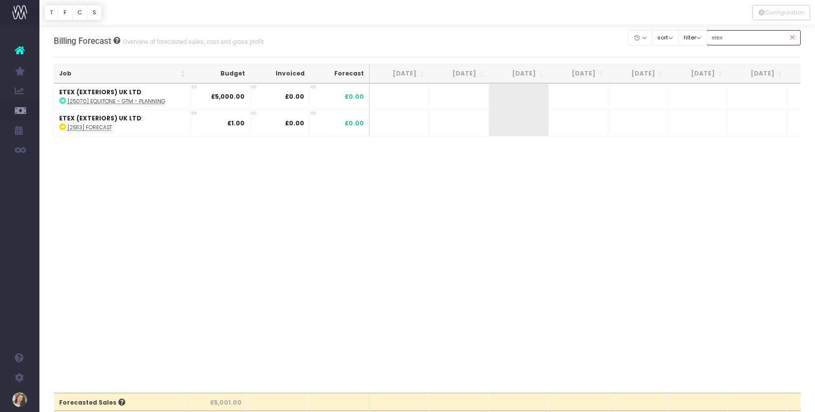
type input "etex"
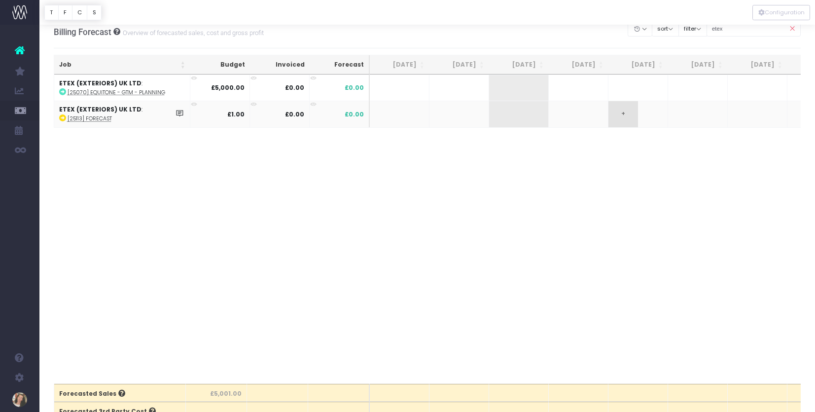
click at [627, 112] on span "+" at bounding box center [623, 114] width 30 height 26
click at [601, 165] on body "Oh my... this is bad. [PERSON_NAME] wasn't able to load this page. Please conta…" at bounding box center [407, 197] width 815 height 412
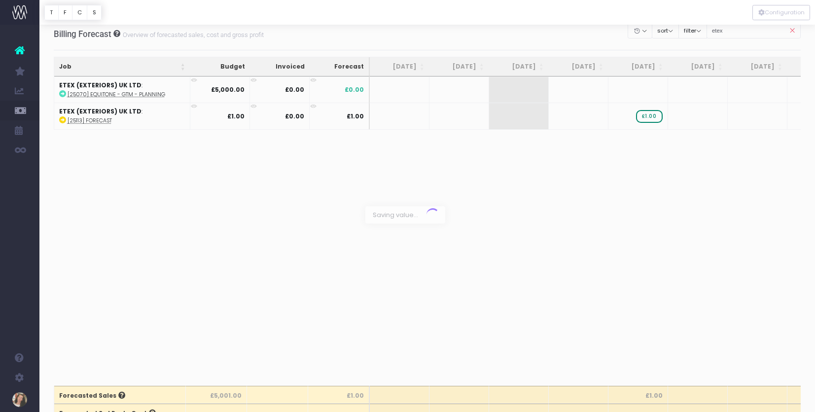
click at [645, 113] on div at bounding box center [407, 206] width 815 height 412
click at [645, 113] on span "£1.00" at bounding box center [649, 115] width 27 height 13
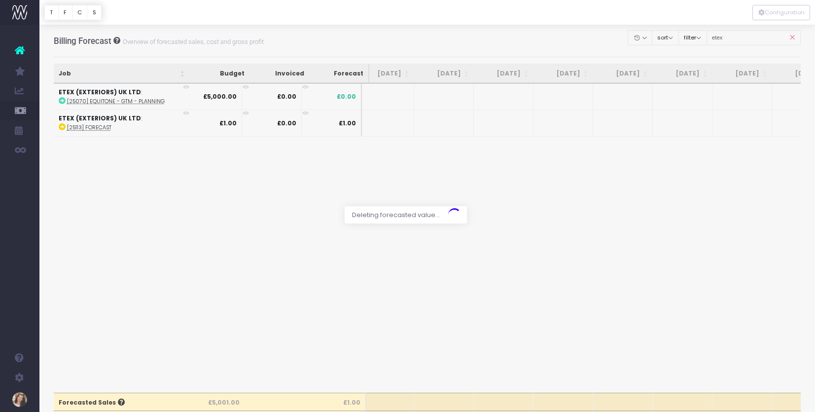
click at [430, 123] on div at bounding box center [407, 206] width 815 height 412
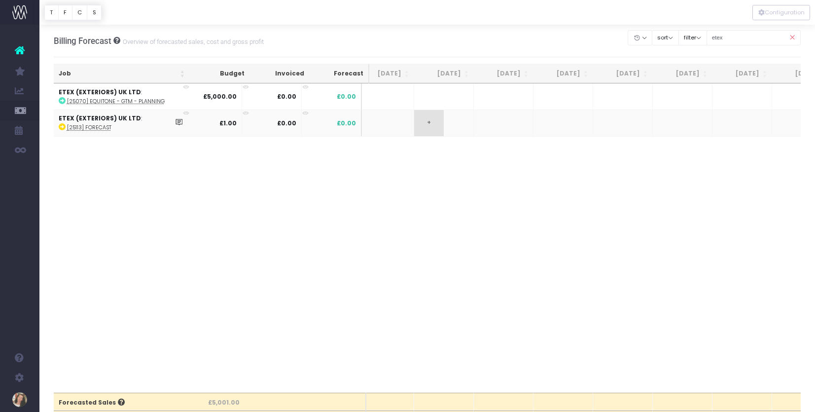
click at [433, 120] on span "+" at bounding box center [429, 123] width 30 height 26
type input "10000"
drag, startPoint x: 482, startPoint y: 172, endPoint x: 505, endPoint y: 142, distance: 37.3
click at [482, 172] on body "Oh my... this is bad. [PERSON_NAME] wasn't able to load this page. Please conta…" at bounding box center [407, 206] width 815 height 412
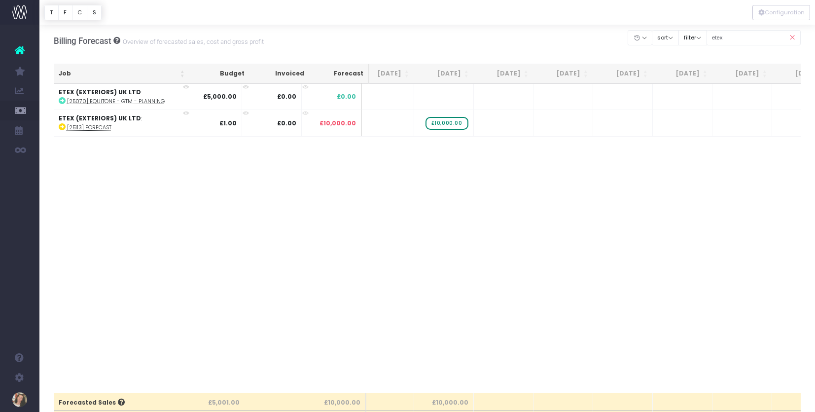
click at [493, 121] on td "+" at bounding box center [504, 122] width 60 height 26
click at [493, 122] on span "+" at bounding box center [489, 123] width 30 height 26
type input "10000"
click at [550, 123] on span "+" at bounding box center [548, 123] width 30 height 26
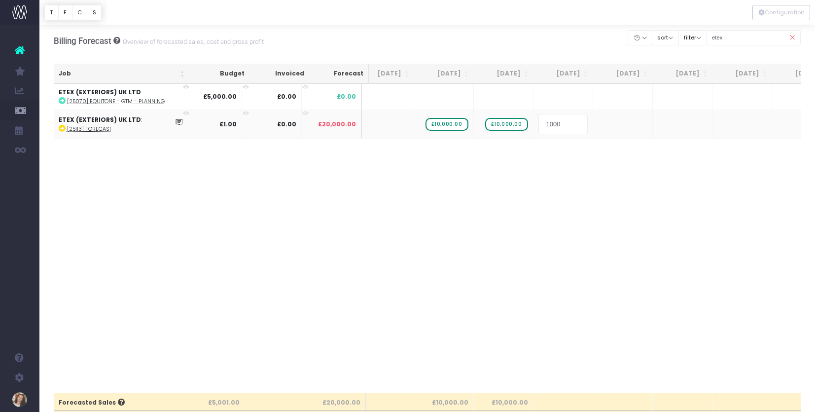
type input "10000"
click at [615, 124] on div at bounding box center [407, 206] width 815 height 412
click at [615, 124] on span "+" at bounding box center [608, 123] width 30 height 26
type input "10000"
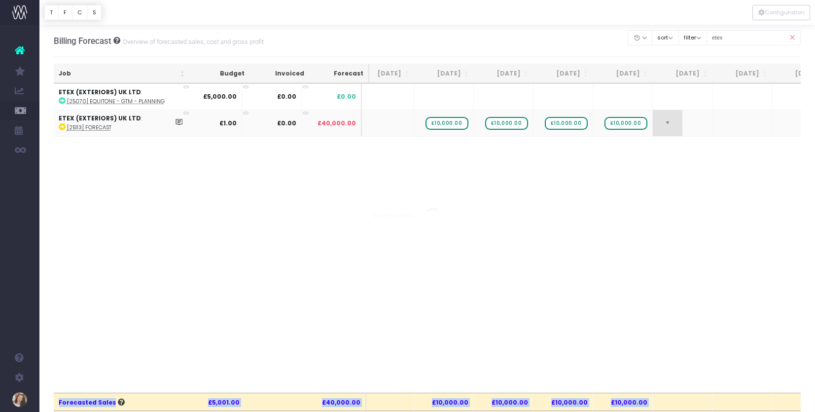
click at [673, 121] on span "+" at bounding box center [668, 123] width 30 height 26
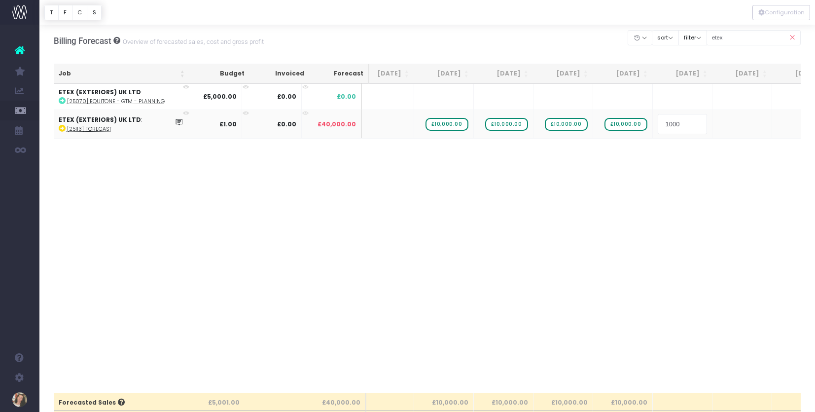
type input "10000"
click at [650, 193] on div "Job Budget Invoiced Forecast [DATE] Sep [DATE] Nov [DATE] Jan [DATE] Mar [DATE]…" at bounding box center [427, 237] width 747 height 309
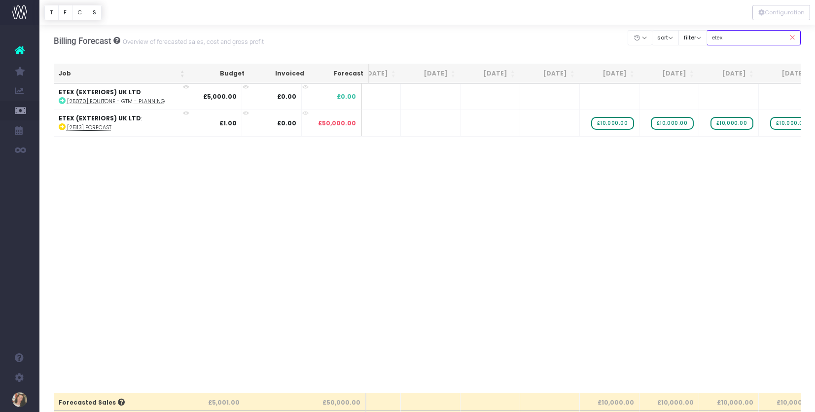
drag, startPoint x: 759, startPoint y: 34, endPoint x: 734, endPoint y: 37, distance: 25.4
click at [734, 37] on input "etex" at bounding box center [753, 37] width 95 height 15
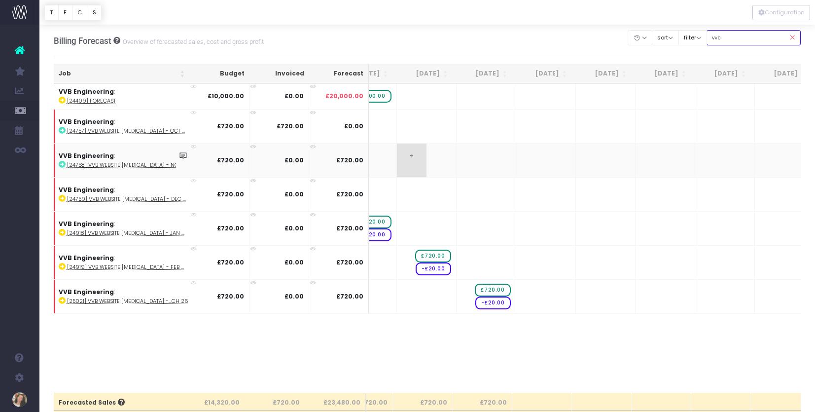
scroll to position [0, 384]
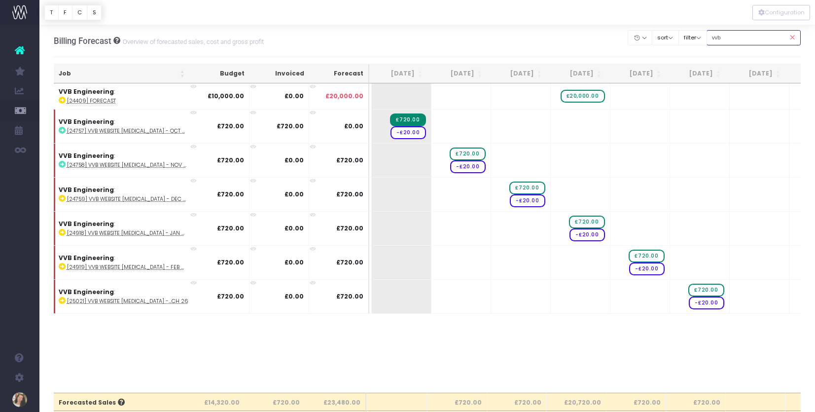
drag, startPoint x: 738, startPoint y: 36, endPoint x: 734, endPoint y: 54, distance: 18.1
click at [720, 37] on input "vvb" at bounding box center [753, 37] width 95 height 15
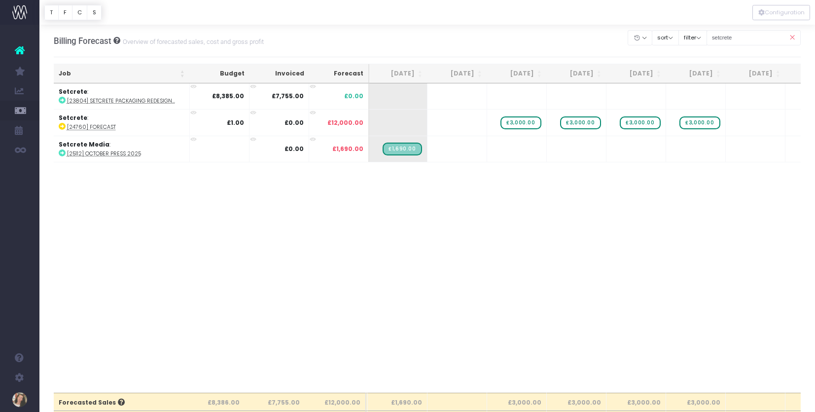
click at [517, 216] on div "Job Budget Invoiced Forecast [DATE] Sep [DATE] Nov [DATE] Jan [DATE] Mar [DATE]…" at bounding box center [427, 237] width 747 height 309
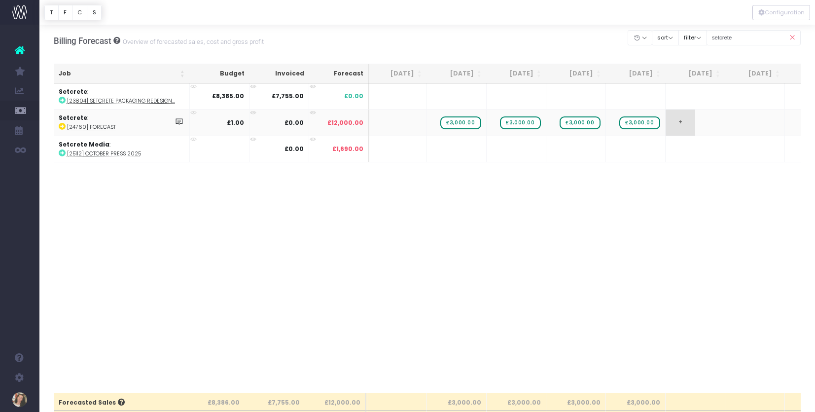
scroll to position [0, 214]
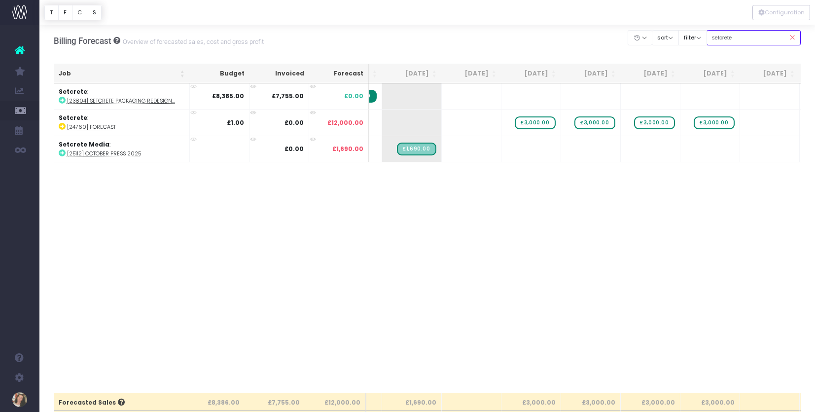
drag, startPoint x: 765, startPoint y: 37, endPoint x: 737, endPoint y: 37, distance: 28.1
click at [737, 37] on input "setcrete" at bounding box center [753, 37] width 95 height 15
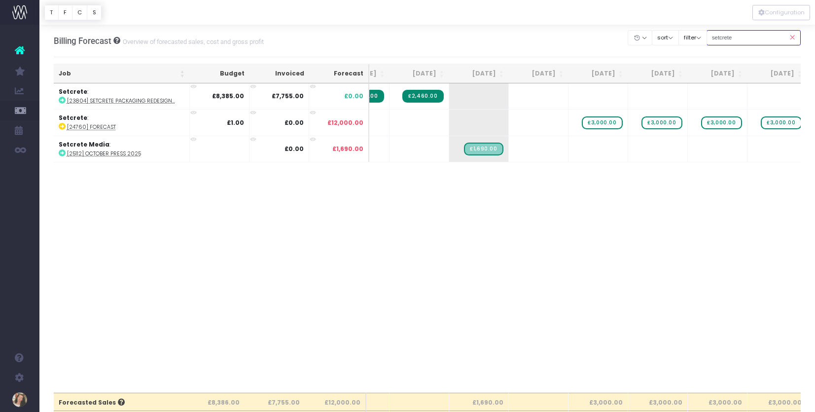
click at [742, 40] on input "setcrete" at bounding box center [753, 37] width 95 height 15
click at [742, 39] on input "setcrete" at bounding box center [753, 37] width 95 height 15
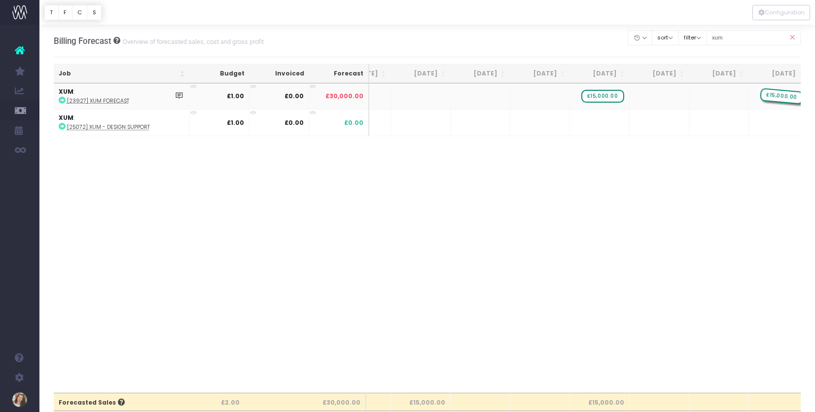
drag, startPoint x: 427, startPoint y: 96, endPoint x: 763, endPoint y: 96, distance: 336.6
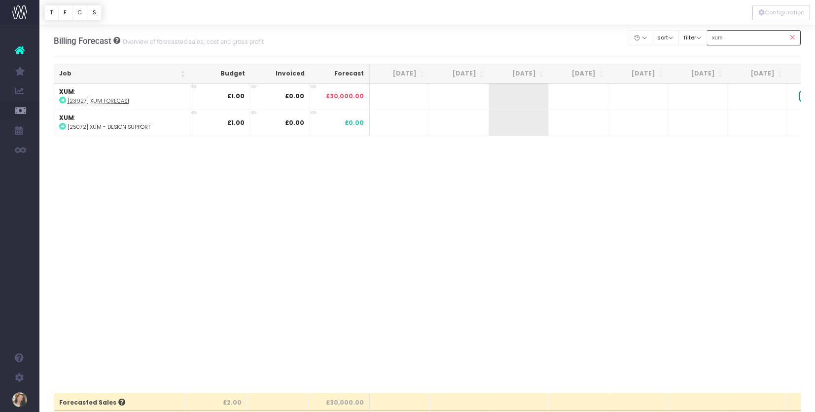
drag, startPoint x: 740, startPoint y: 40, endPoint x: 722, endPoint y: 37, distance: 19.0
click at [722, 37] on input "xum" at bounding box center [753, 37] width 95 height 15
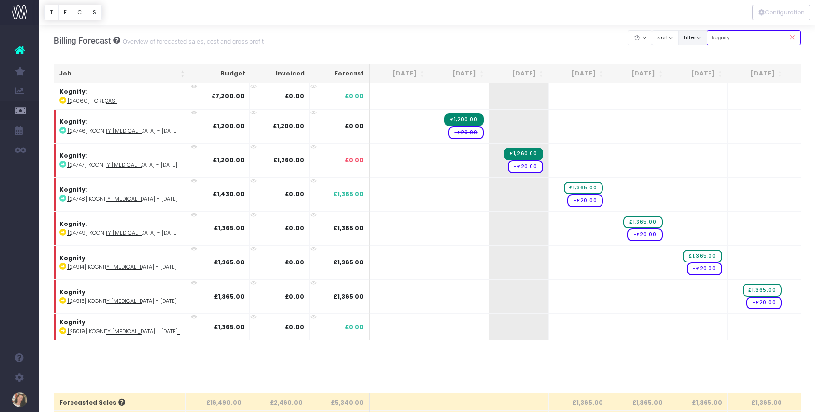
drag, startPoint x: 747, startPoint y: 40, endPoint x: 714, endPoint y: 40, distance: 32.5
click at [712, 38] on div "Clear Filters Hide [DATE] [DATE] [DATE] [DATE] [DATE] [DATE] [DATE] [DATE] [DAT…" at bounding box center [714, 38] width 172 height 20
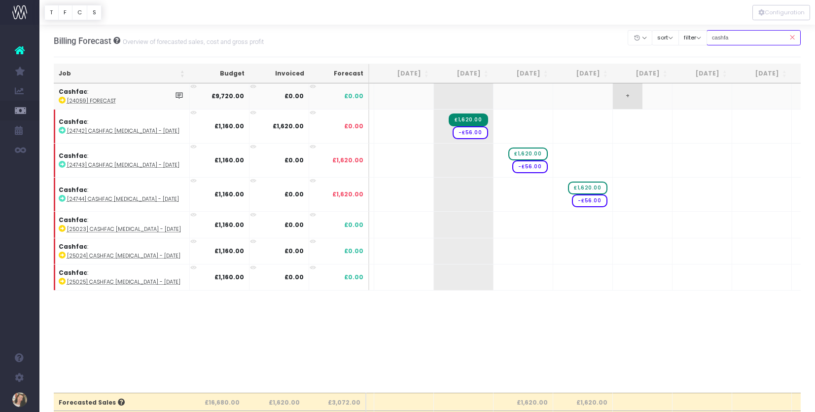
scroll to position [0, 142]
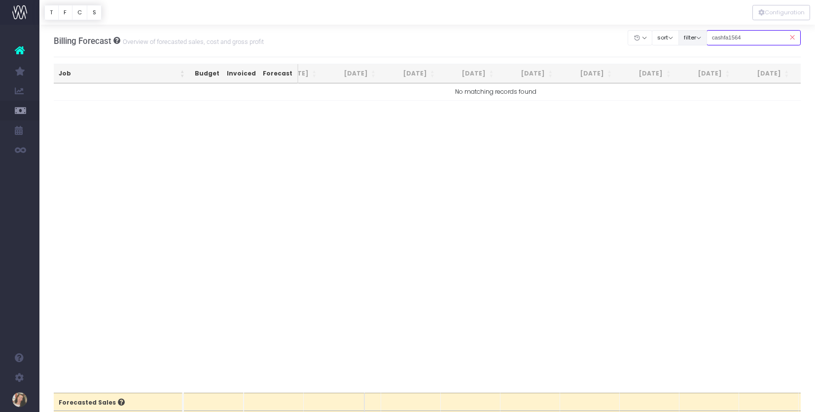
drag, startPoint x: 768, startPoint y: 34, endPoint x: 717, endPoint y: 34, distance: 51.8
click at [717, 34] on div "Clear Filters Hide [DATE] [DATE] [DATE] [DATE] [DATE] [DATE] [DATE] [DATE] [DAT…" at bounding box center [714, 38] width 172 height 20
click at [743, 36] on input "cashfa1564" at bounding box center [753, 37] width 95 height 15
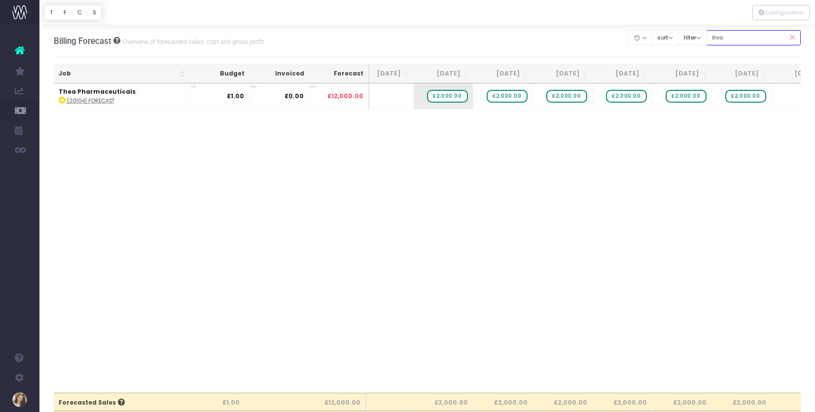
scroll to position [0, 118]
drag, startPoint x: 740, startPoint y: 36, endPoint x: 721, endPoint y: 37, distance: 19.2
click at [721, 37] on input "thea" at bounding box center [753, 37] width 95 height 15
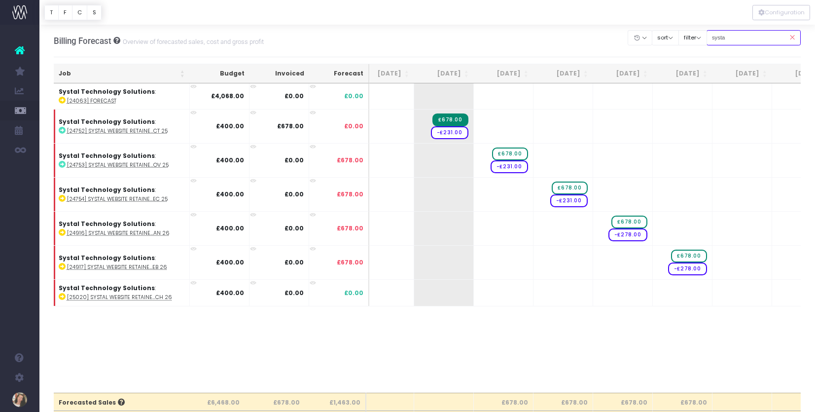
type input "systa"
